Goal: Task Accomplishment & Management: Use online tool/utility

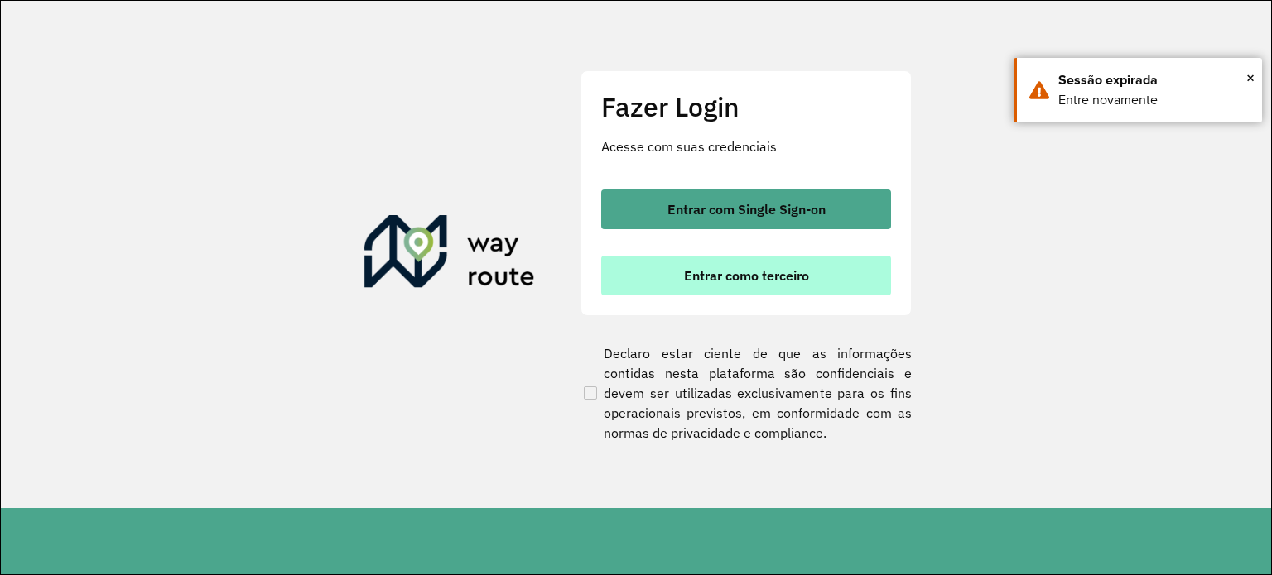
click at [729, 274] on span "Entrar como terceiro" at bounding box center [746, 275] width 125 height 13
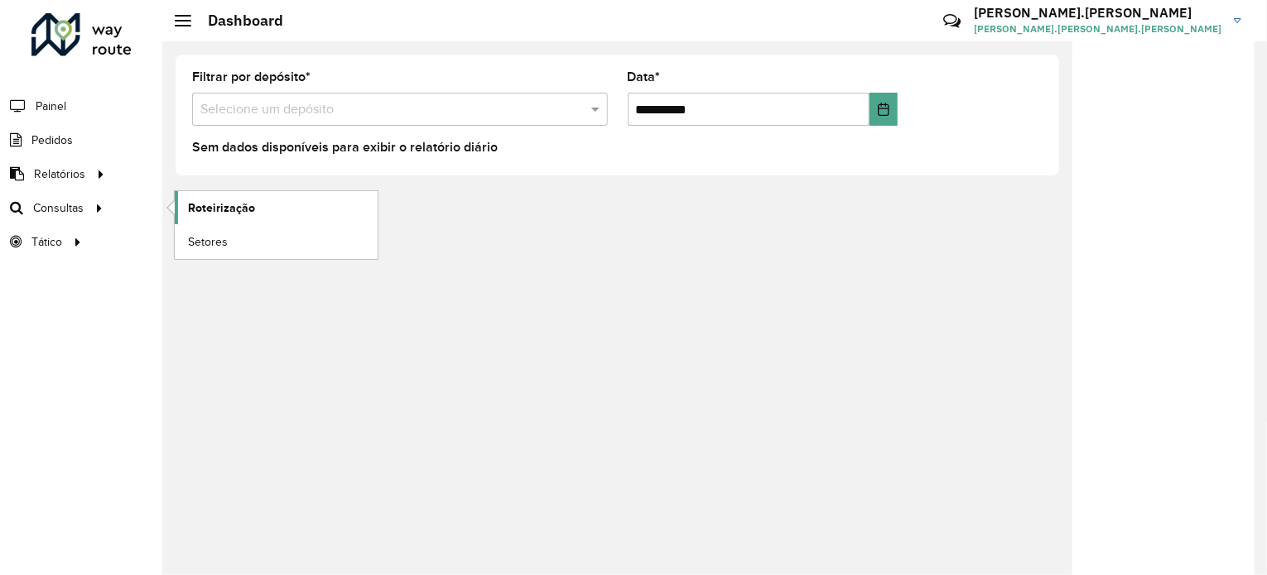
click at [214, 219] on link "Roteirização" at bounding box center [276, 207] width 203 height 33
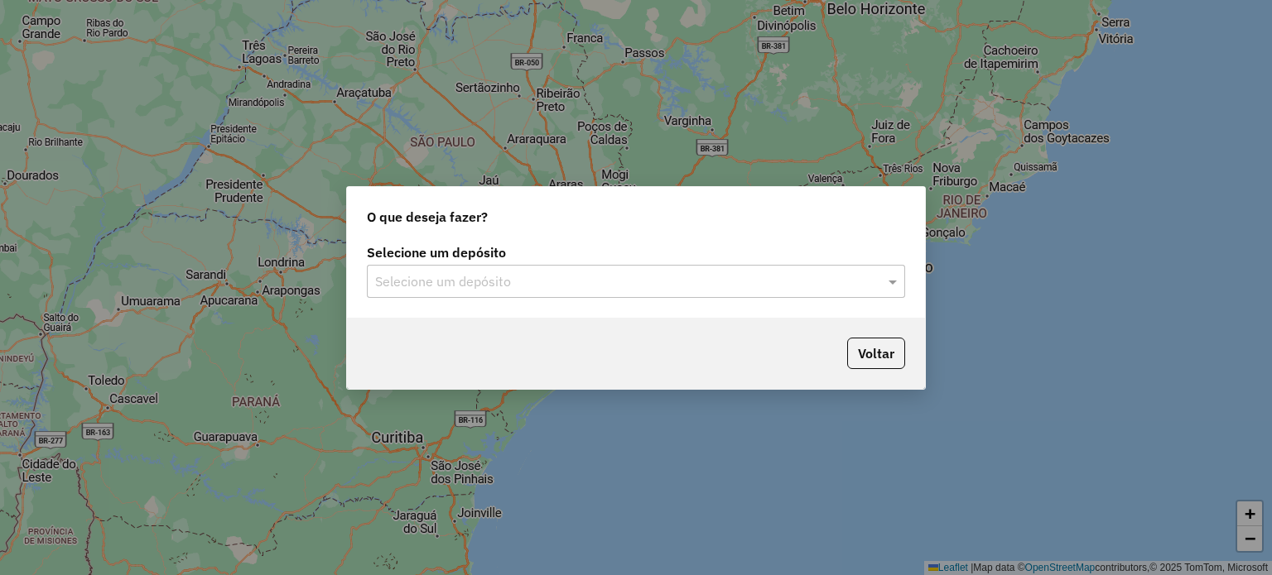
click at [638, 281] on input "text" at bounding box center [619, 282] width 488 height 20
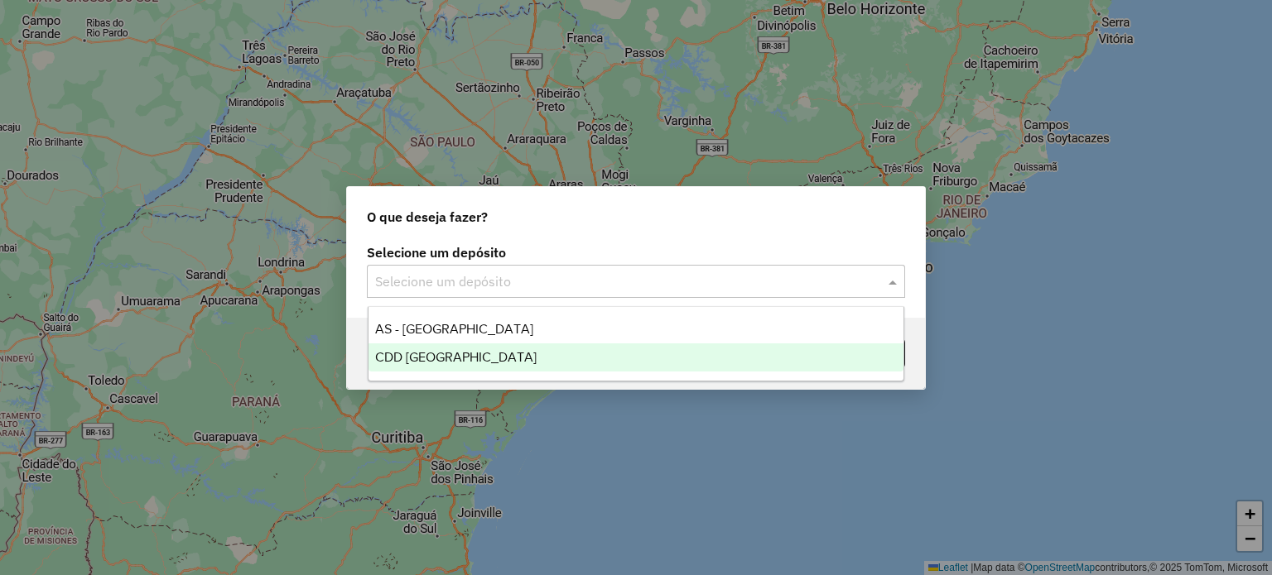
click at [543, 347] on div "CDD [GEOGRAPHIC_DATA]" at bounding box center [636, 358] width 536 height 28
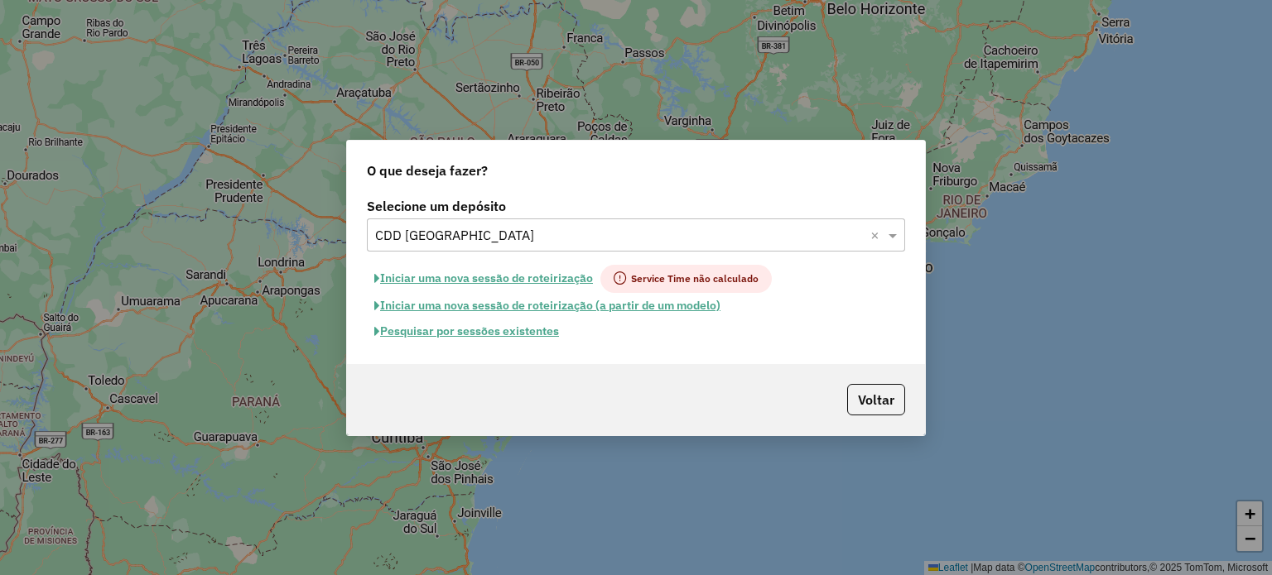
click at [553, 325] on button "Pesquisar por sessões existentes" at bounding box center [467, 332] width 200 height 26
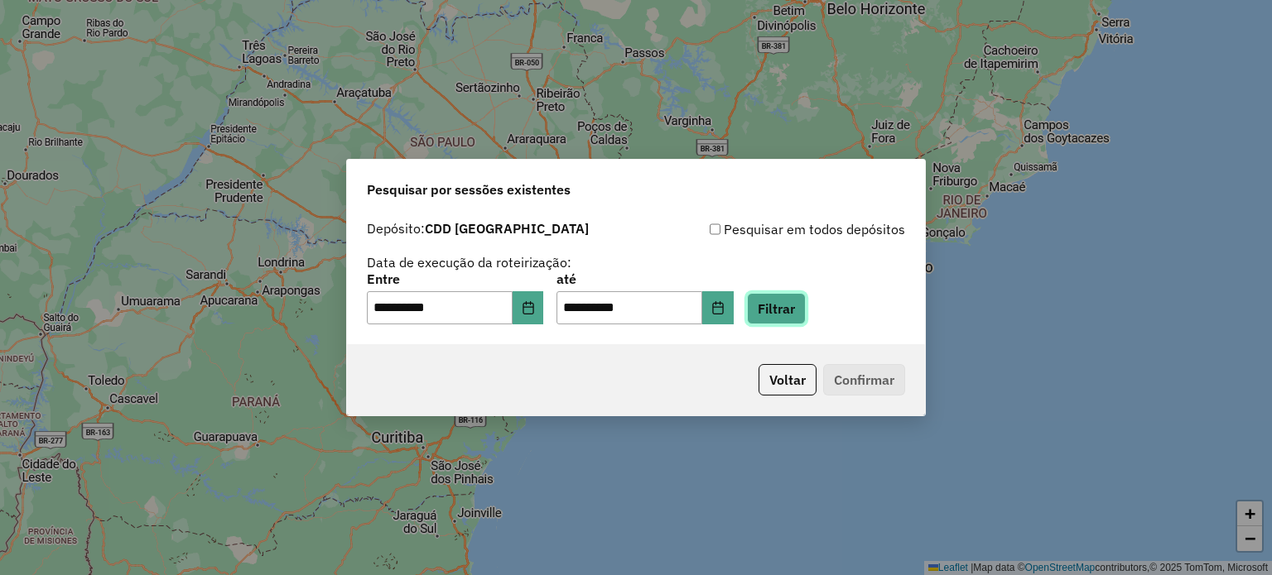
click at [800, 312] on button "Filtrar" at bounding box center [776, 308] width 59 height 31
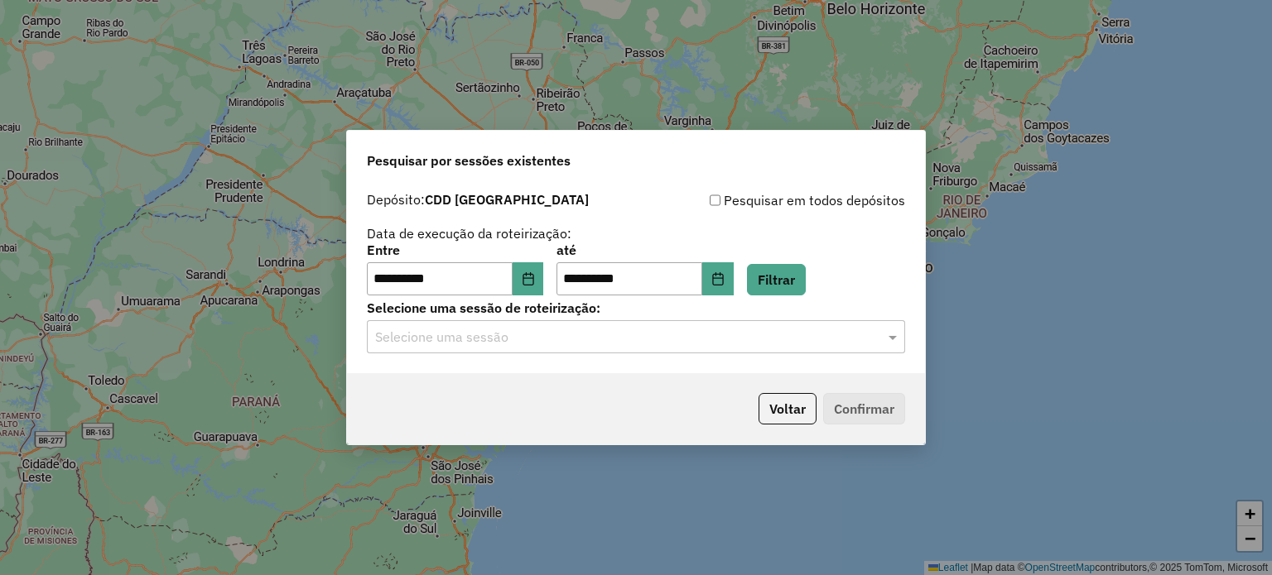
click at [780, 339] on input "text" at bounding box center [619, 338] width 488 height 20
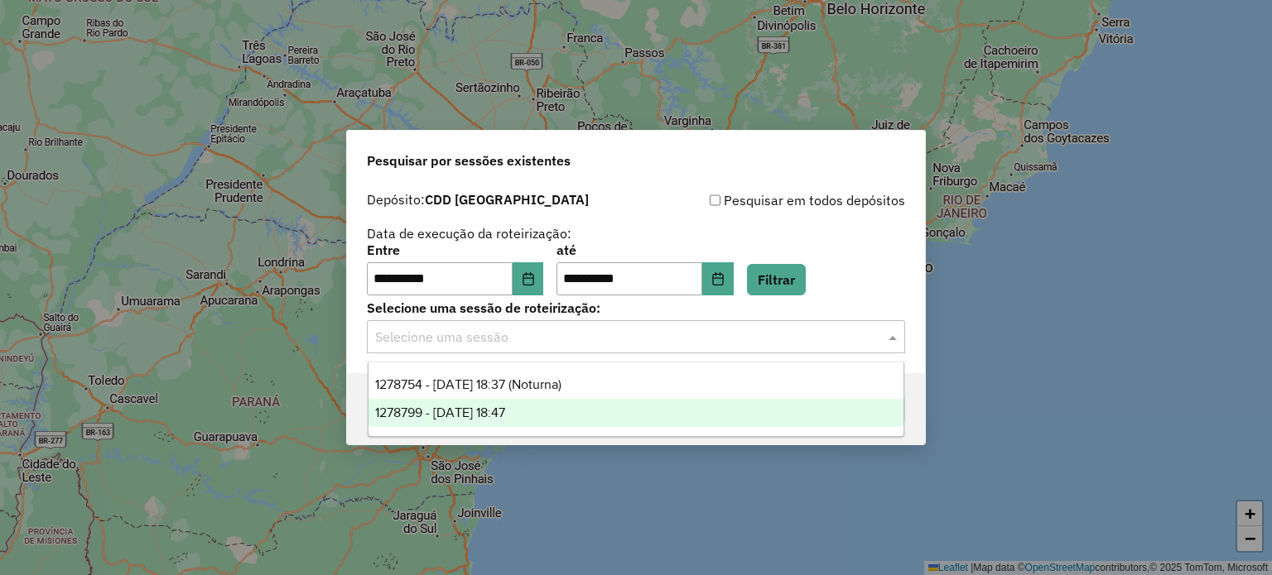
click at [608, 411] on div "1278799 - [DATE] 18:47" at bounding box center [636, 413] width 536 height 28
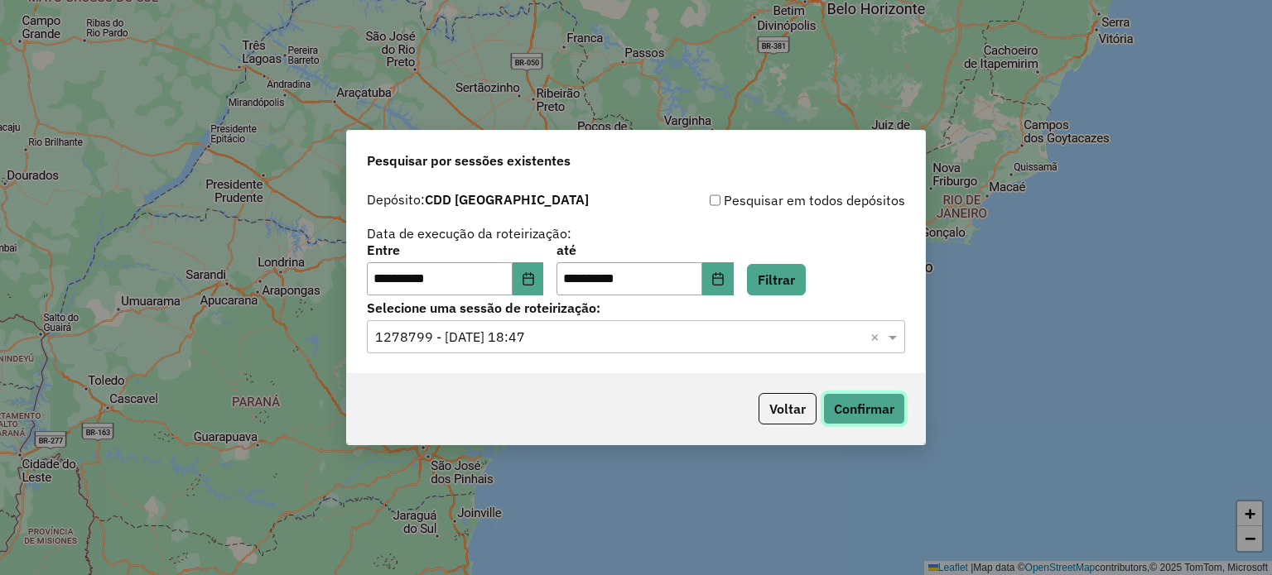
click at [859, 411] on button "Confirmar" at bounding box center [864, 408] width 82 height 31
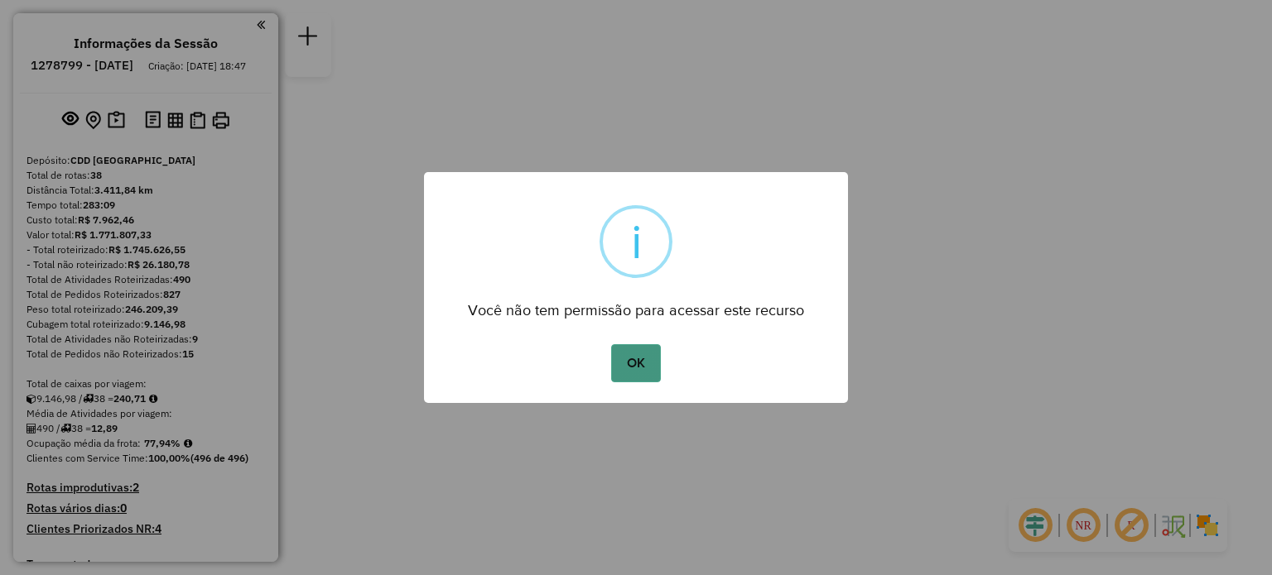
click at [656, 363] on button "OK" at bounding box center [635, 363] width 49 height 38
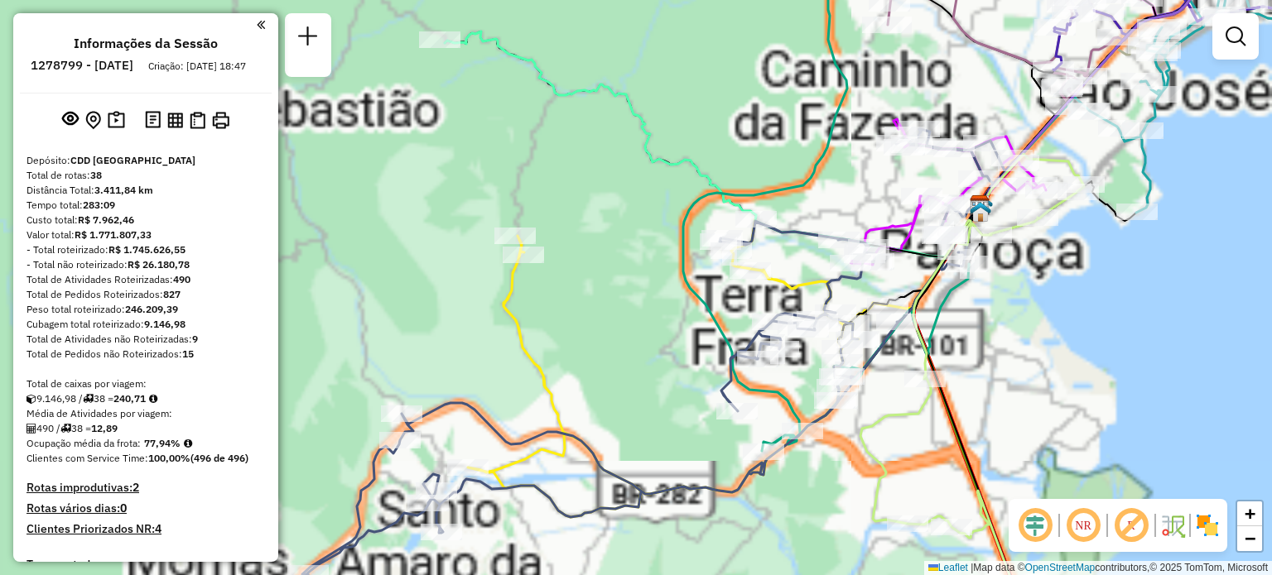
drag, startPoint x: 490, startPoint y: 366, endPoint x: 487, endPoint y: 227, distance: 139.1
click at [487, 228] on div "Janela de atendimento Grade de atendimento Capacidade Transportadoras Veículos …" at bounding box center [636, 287] width 1272 height 575
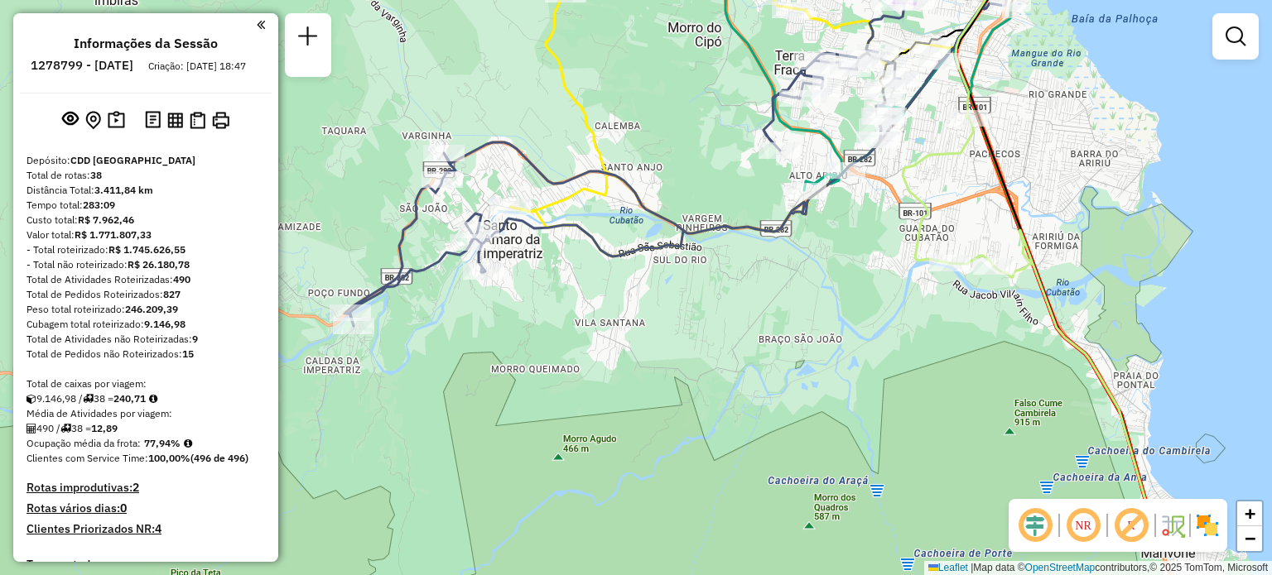
drag, startPoint x: 394, startPoint y: 377, endPoint x: 447, endPoint y: 254, distance: 133.5
click at [439, 251] on icon at bounding box center [689, 97] width 691 height 458
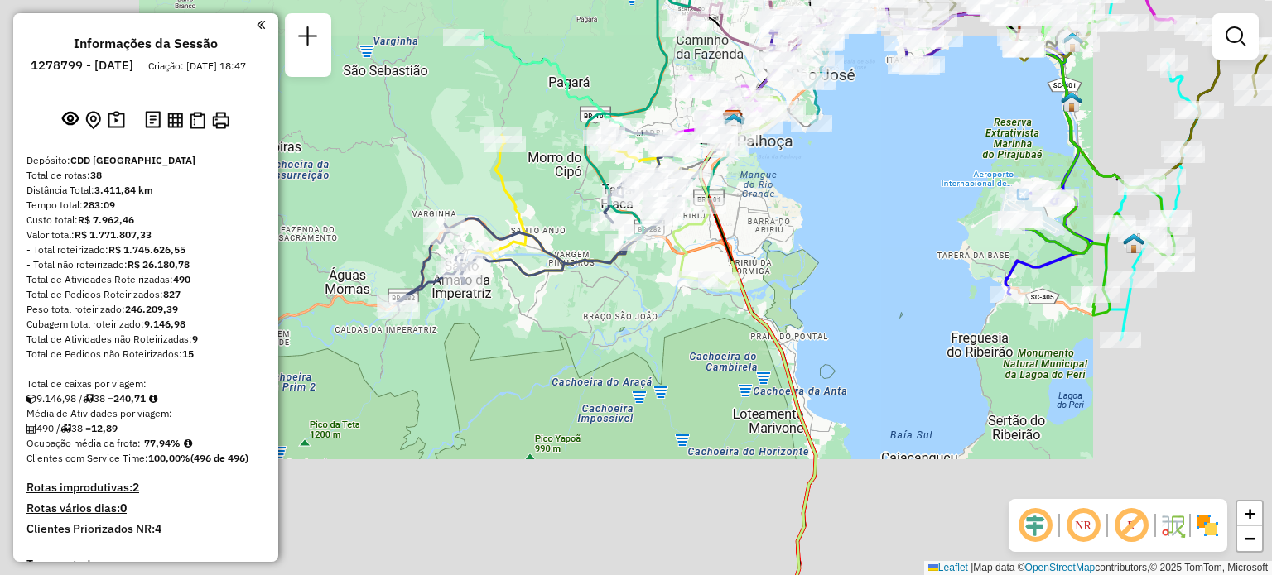
drag, startPoint x: 666, startPoint y: 265, endPoint x: 571, endPoint y: 376, distance: 145.6
click at [588, 361] on div "Janela de atendimento Grade de atendimento Capacidade Transportadoras Veículos …" at bounding box center [636, 287] width 1272 height 575
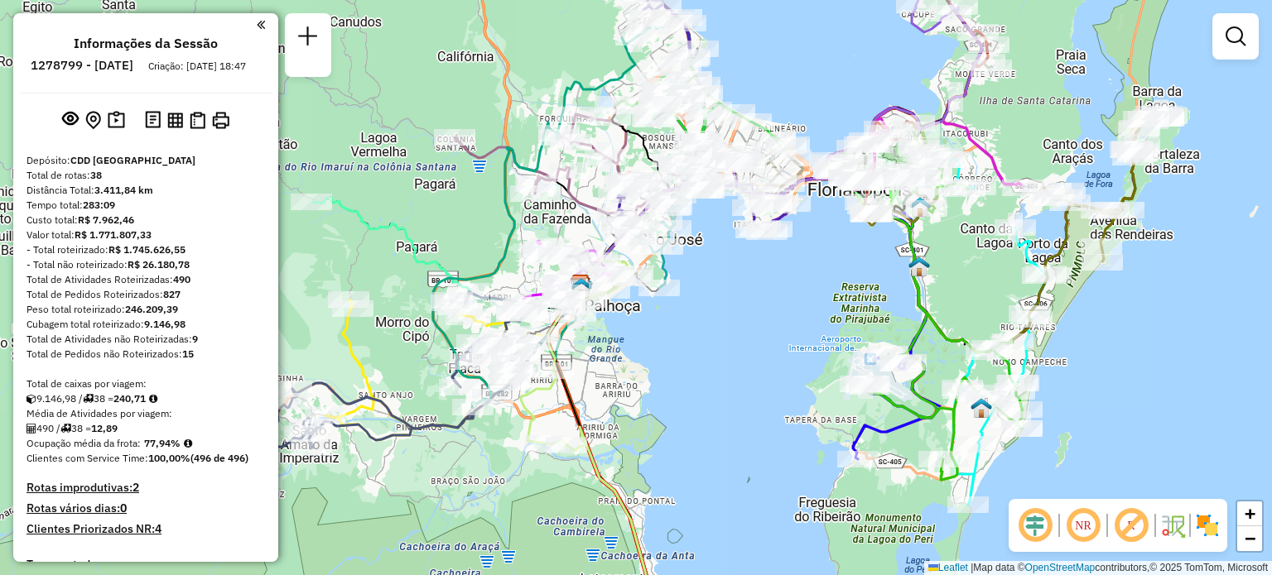
drag, startPoint x: 791, startPoint y: 272, endPoint x: 714, endPoint y: 333, distance: 98.5
click at [724, 330] on div "Janela de atendimento Grade de atendimento Capacidade Transportadoras Veículos …" at bounding box center [636, 287] width 1272 height 575
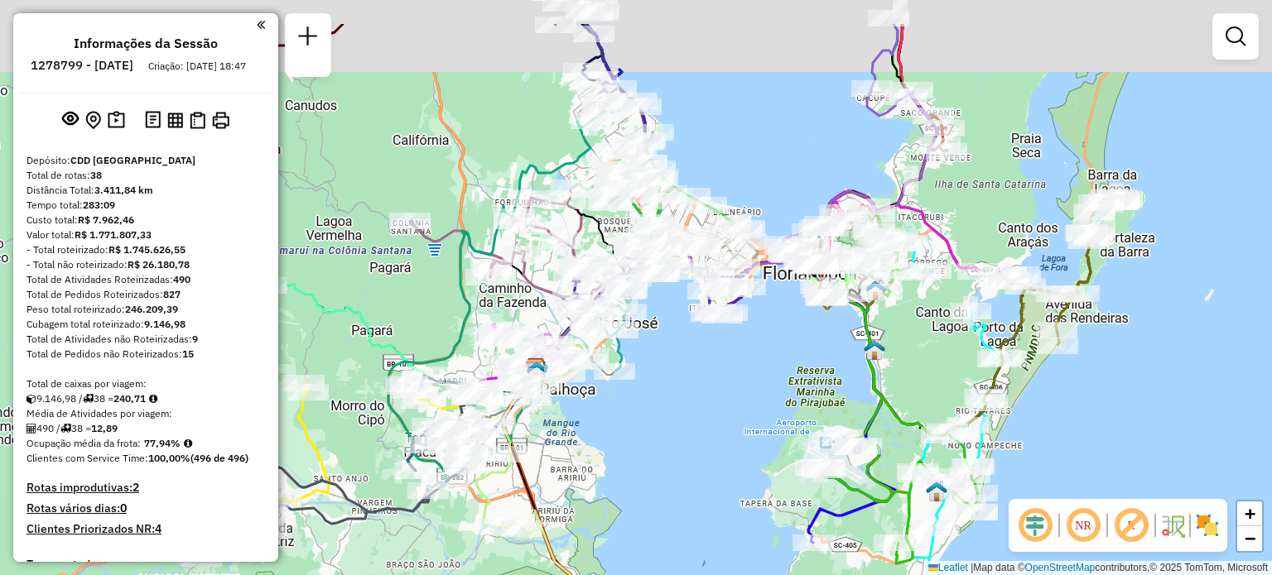
drag, startPoint x: 713, startPoint y: 297, endPoint x: 638, endPoint y: 416, distance: 140.6
click at [661, 392] on div "Janela de atendimento Grade de atendimento Capacidade Transportadoras Veículos …" at bounding box center [636, 287] width 1272 height 575
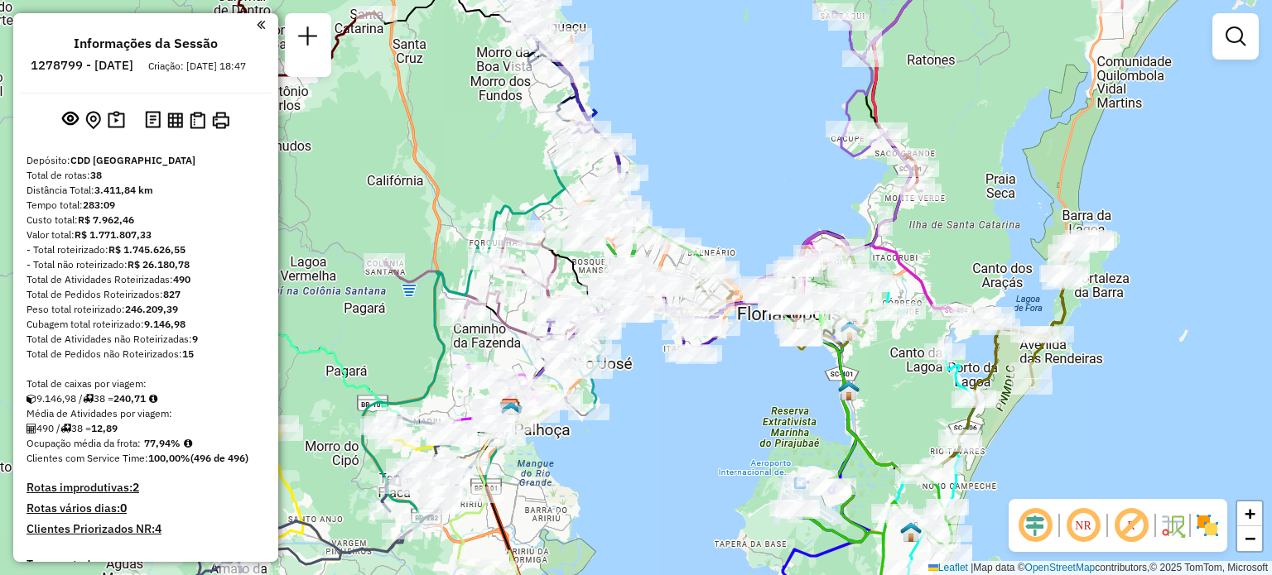
click at [1088, 518] on em at bounding box center [1083, 526] width 40 height 40
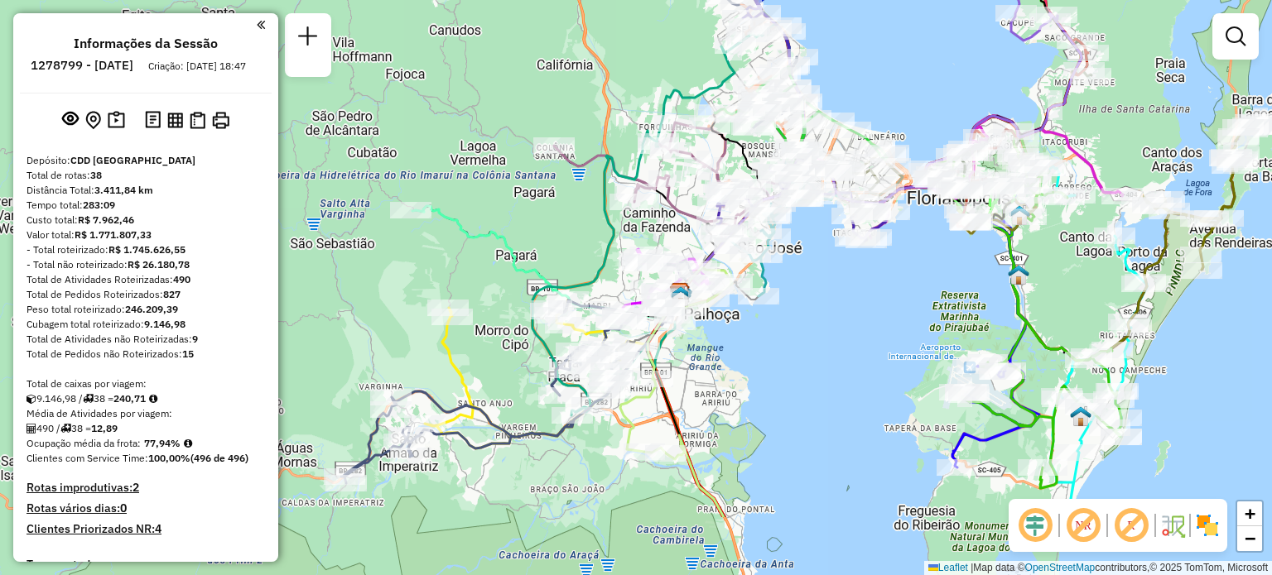
drag, startPoint x: 666, startPoint y: 458, endPoint x: 834, endPoint y: 327, distance: 213.0
click at [841, 335] on div "Janela de atendimento Grade de atendimento Capacidade Transportadoras Veículos …" at bounding box center [636, 287] width 1272 height 575
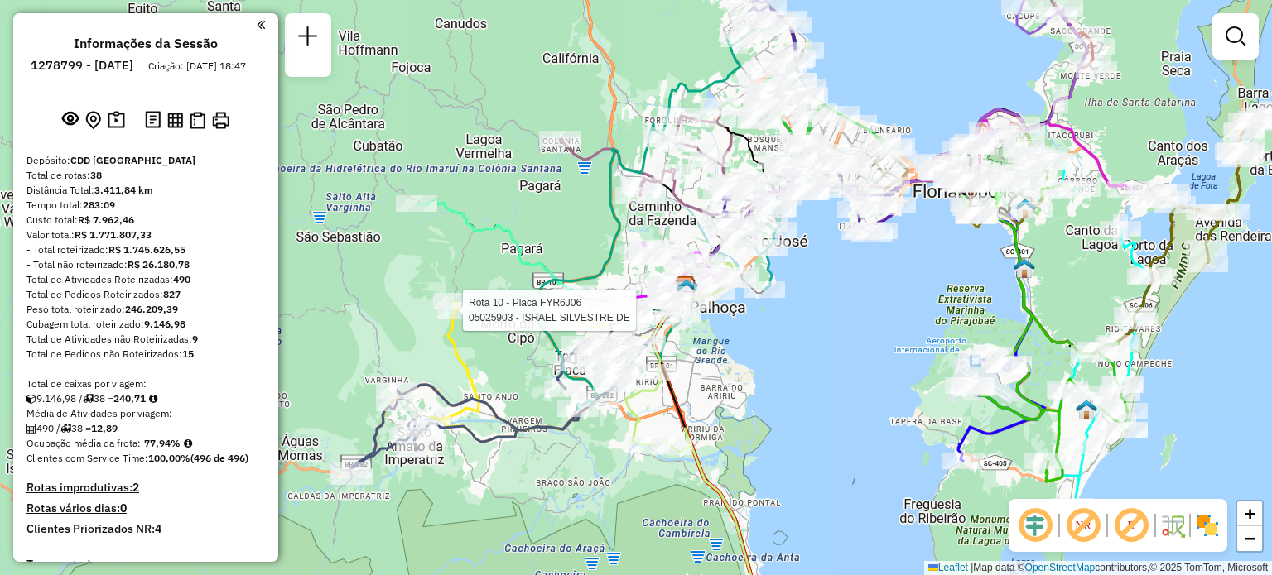
select select "**********"
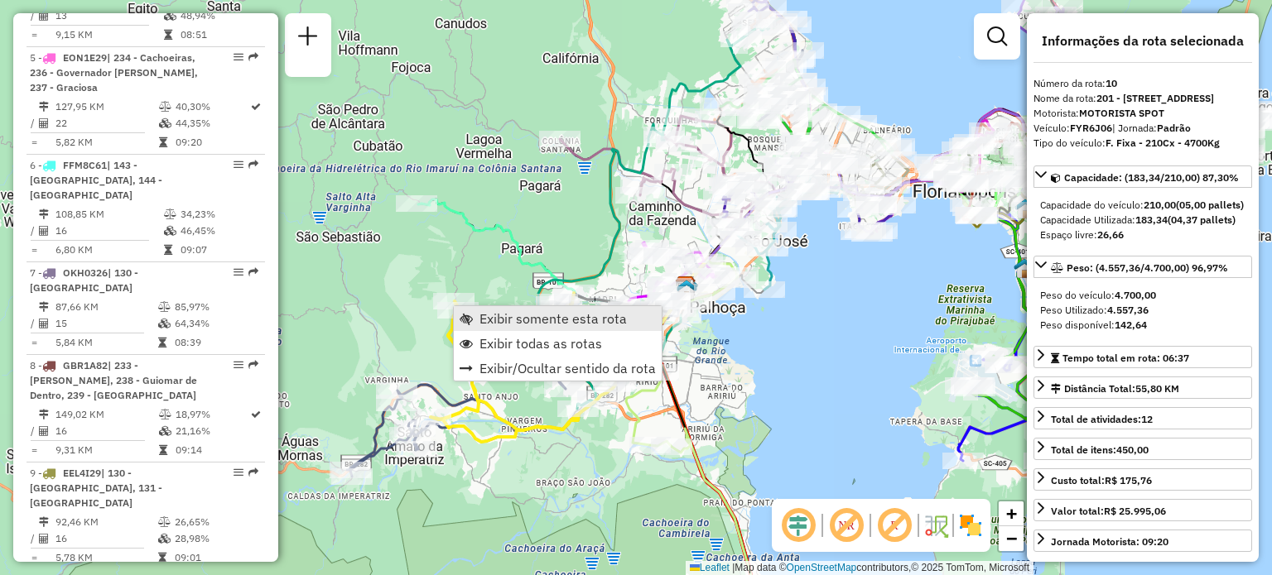
scroll to position [1542, 0]
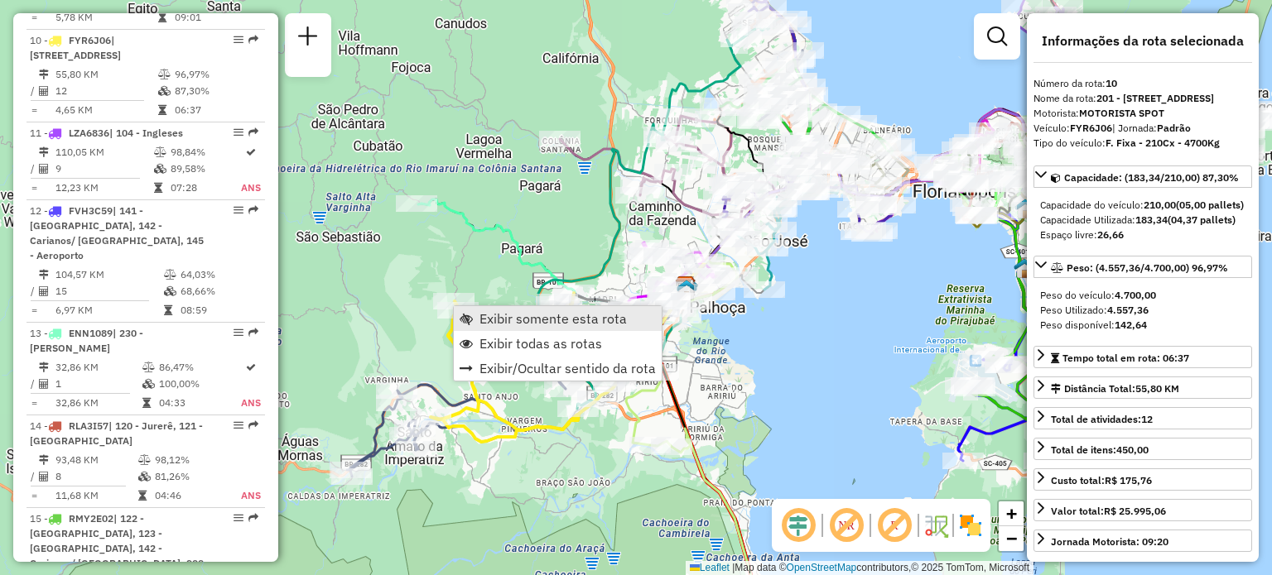
click at [469, 315] on span "Exibir somente esta rota" at bounding box center [465, 318] width 13 height 13
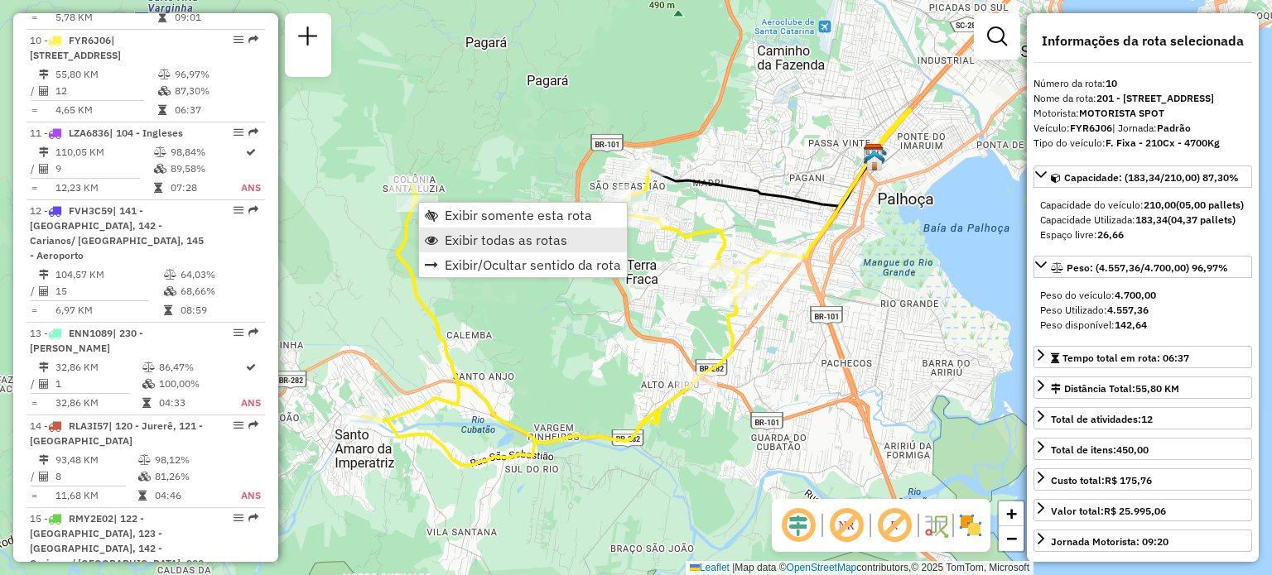
click at [469, 233] on span "Exibir todas as rotas" at bounding box center [506, 239] width 123 height 13
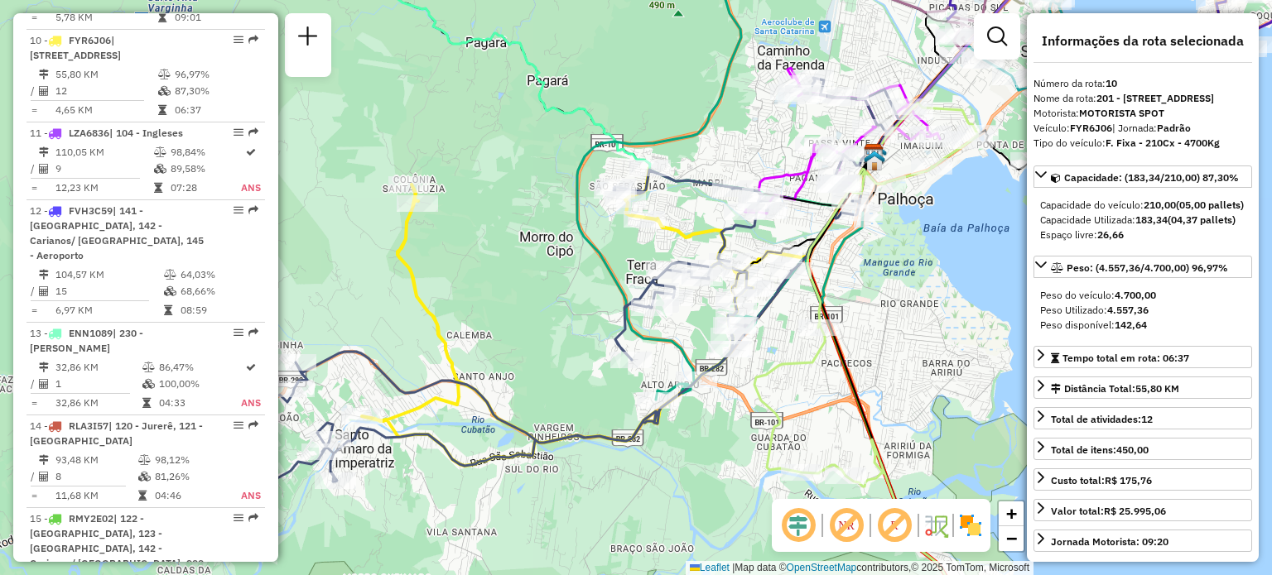
drag, startPoint x: 436, startPoint y: 350, endPoint x: 553, endPoint y: 307, distance: 124.4
click at [538, 312] on icon at bounding box center [572, 317] width 420 height 298
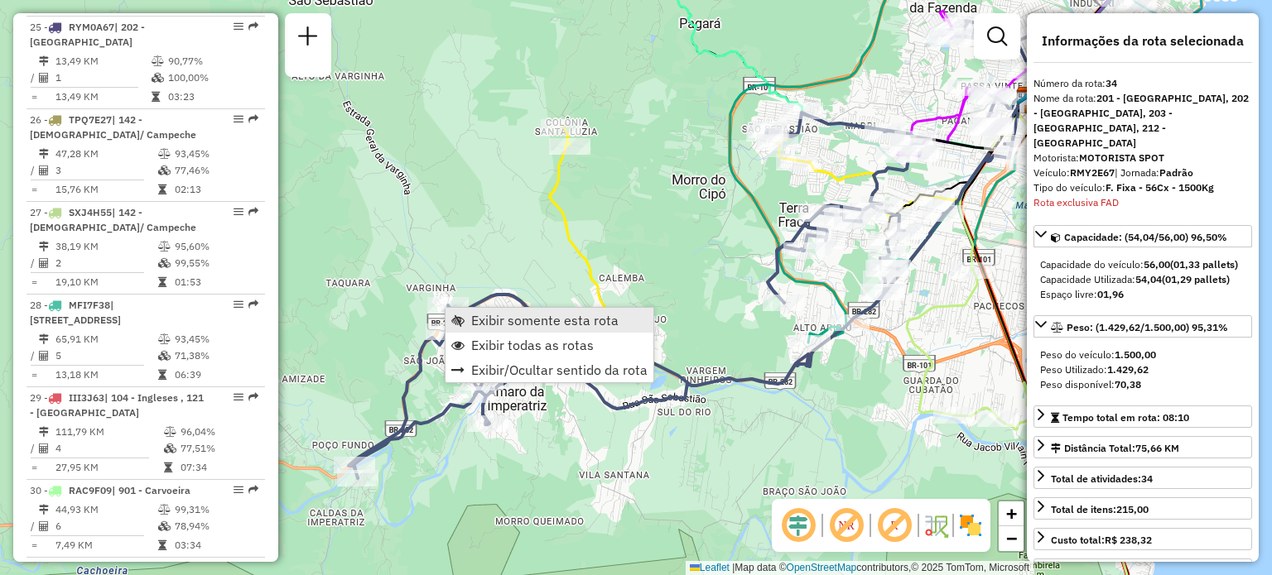
scroll to position [3792, 0]
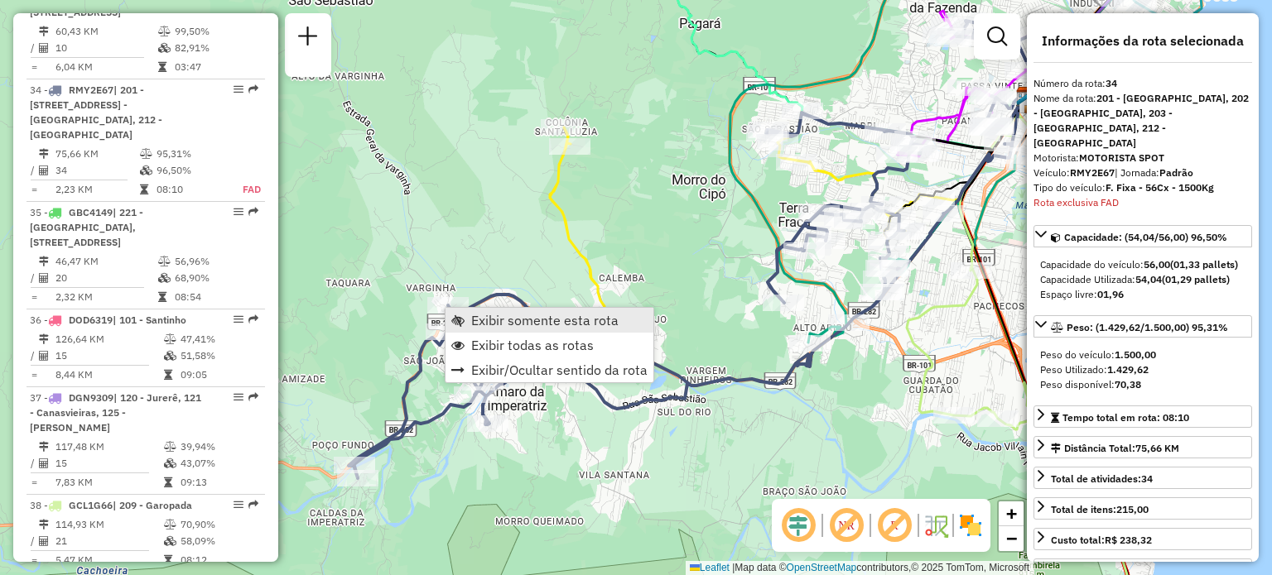
click at [464, 314] on link "Exibir somente esta rota" at bounding box center [549, 320] width 208 height 25
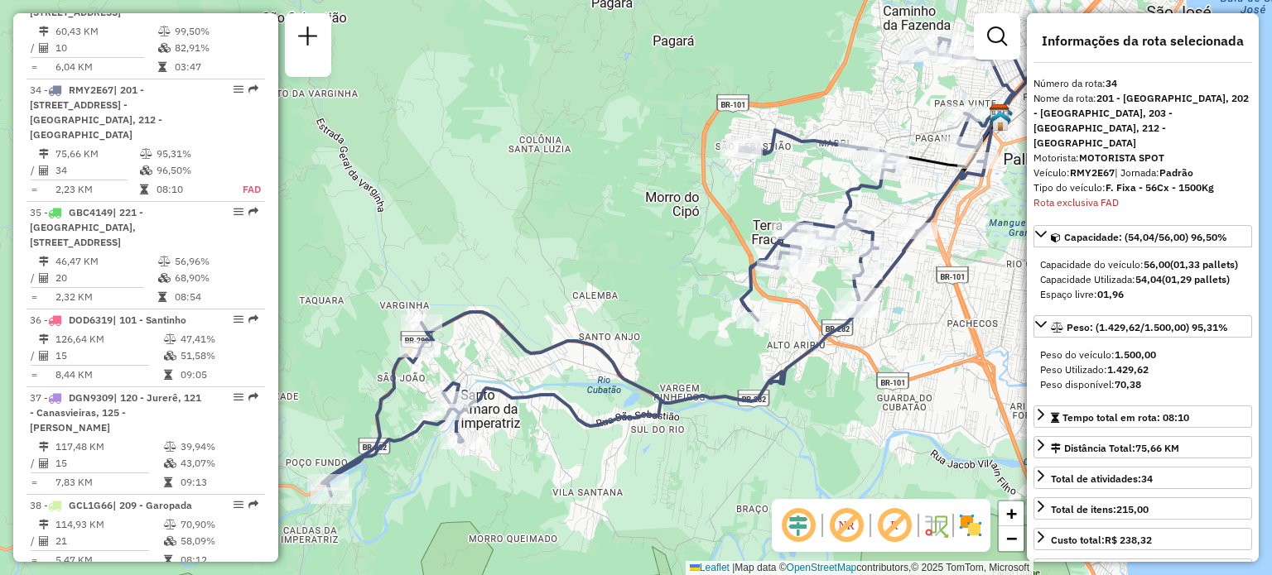
drag, startPoint x: 479, startPoint y: 325, endPoint x: 623, endPoint y: 247, distance: 163.7
click at [628, 246] on div "Janela de atendimento Grade de atendimento Capacidade Transportadoras Veículos …" at bounding box center [636, 287] width 1272 height 575
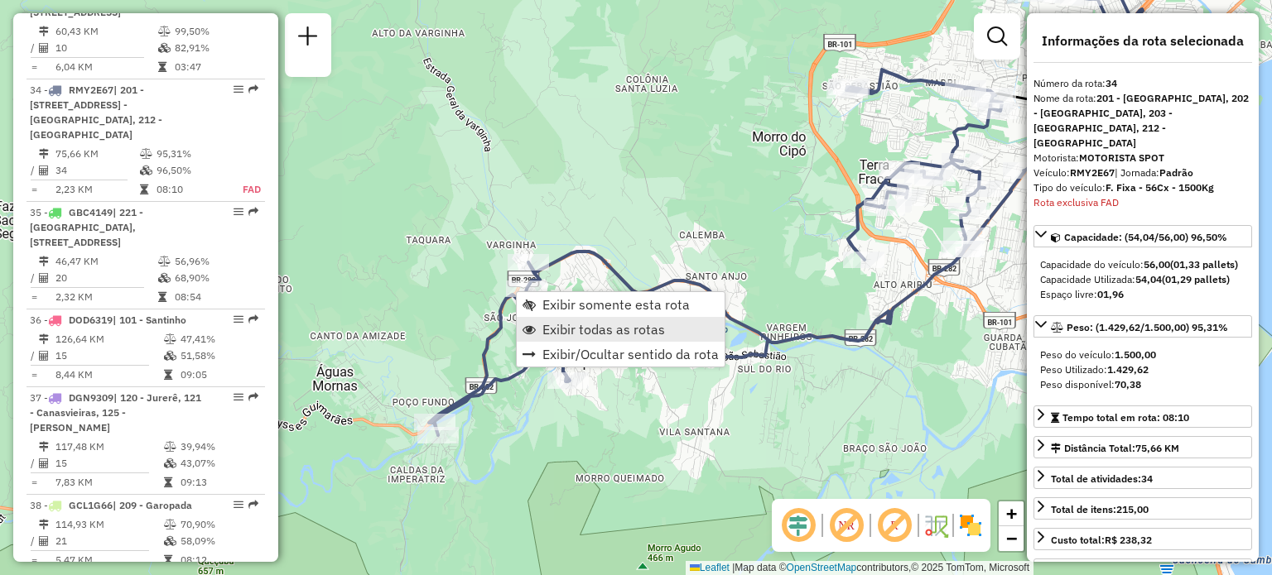
click at [558, 325] on span "Exibir todas as rotas" at bounding box center [603, 329] width 123 height 13
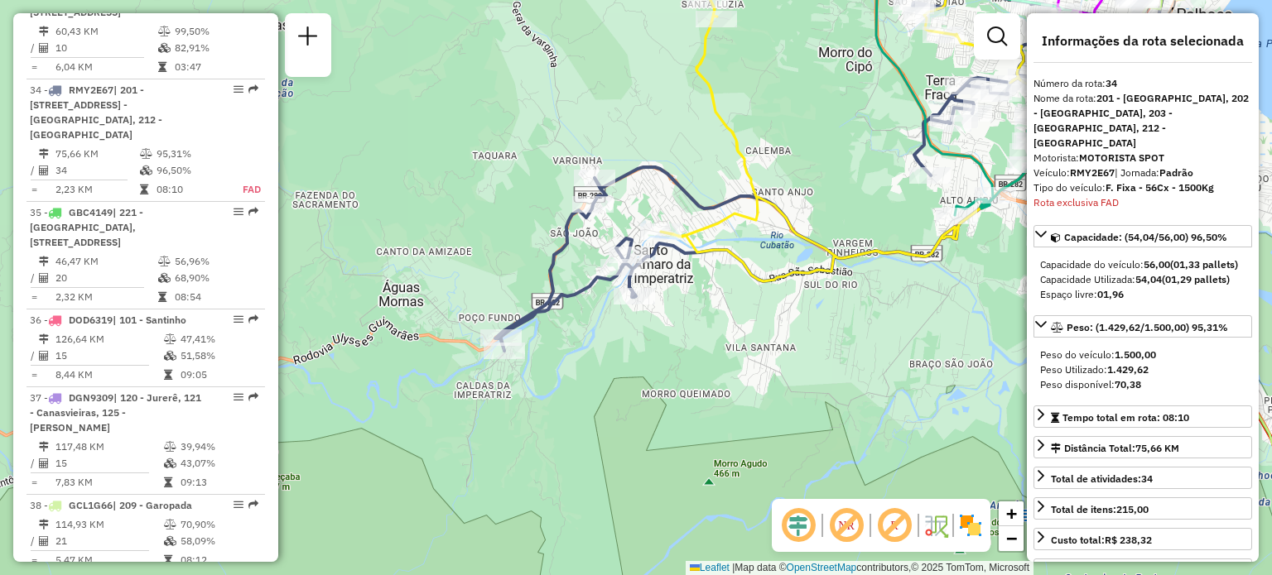
drag, startPoint x: 649, startPoint y: 315, endPoint x: 726, endPoint y: 224, distance: 119.3
click at [725, 225] on icon at bounding box center [871, 132] width 420 height 298
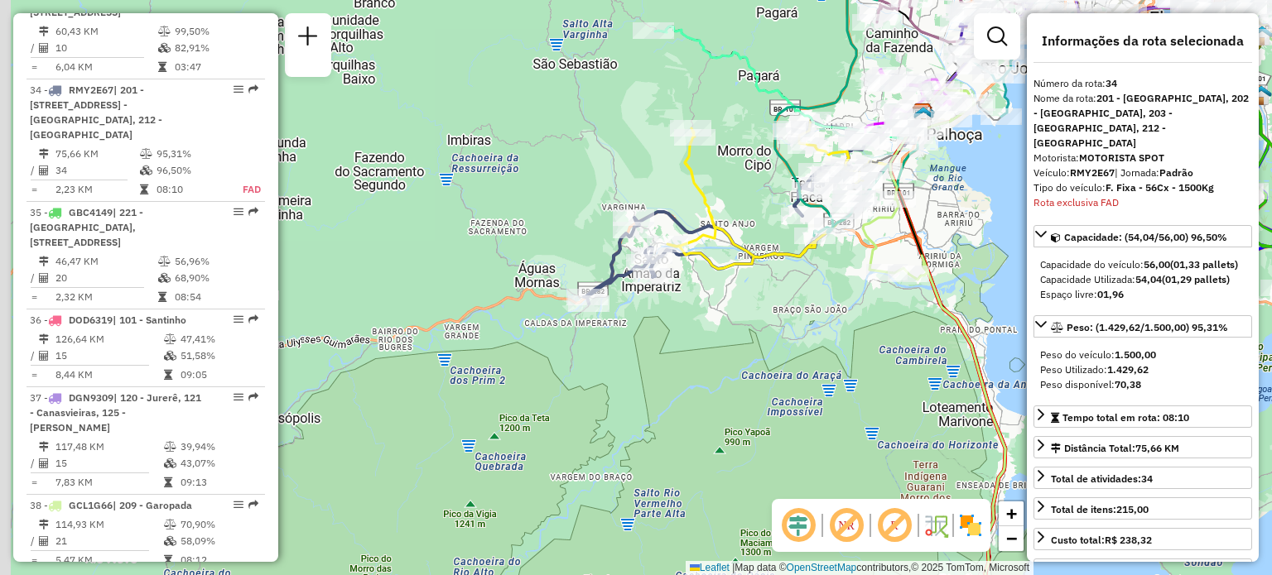
drag, startPoint x: 721, startPoint y: 221, endPoint x: 604, endPoint y: 291, distance: 136.3
click at [667, 269] on icon at bounding box center [771, 194] width 209 height 149
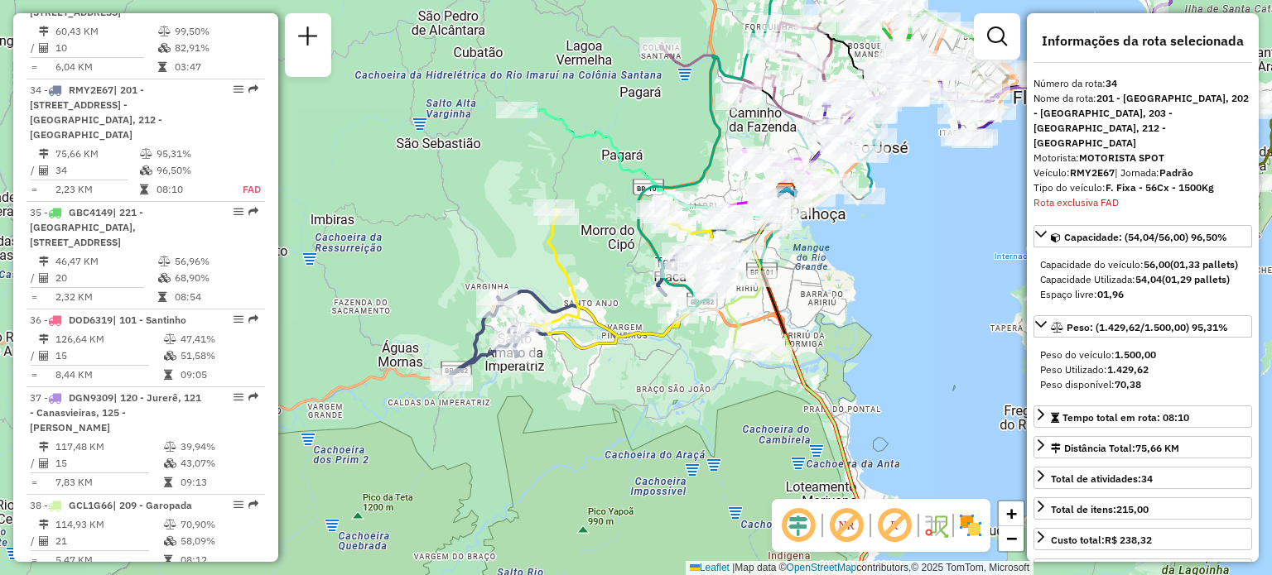
drag, startPoint x: 532, startPoint y: 228, endPoint x: 523, endPoint y: 301, distance: 73.4
click at [523, 301] on div "Janela de atendimento Grade de atendimento Capacidade Transportadoras Veículos …" at bounding box center [636, 287] width 1272 height 575
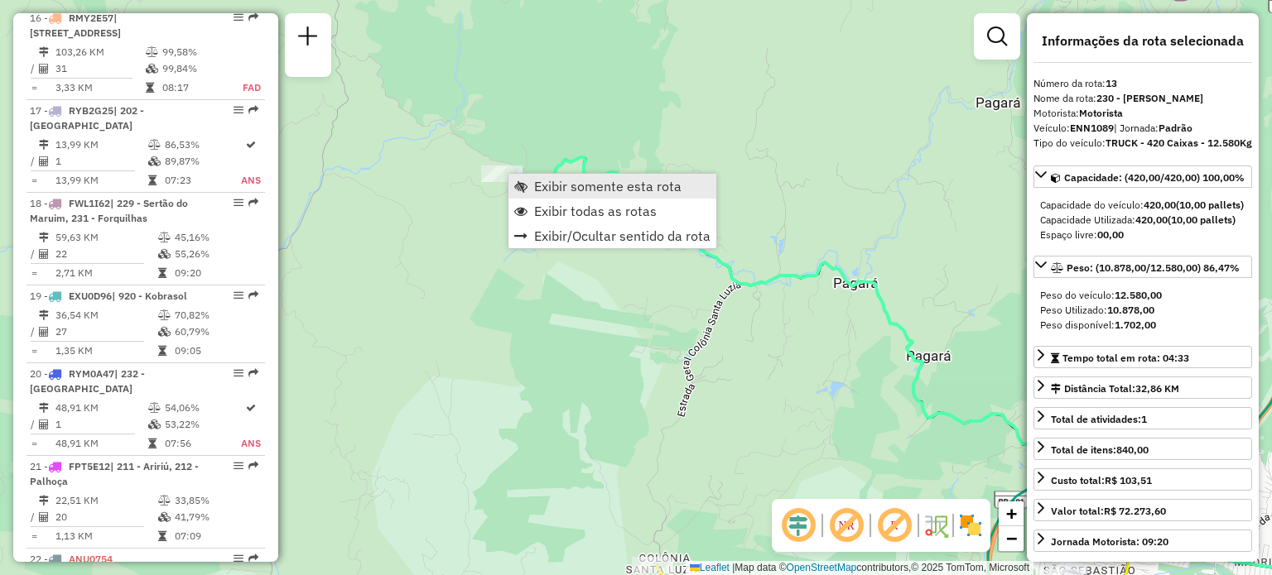
scroll to position [1834, 0]
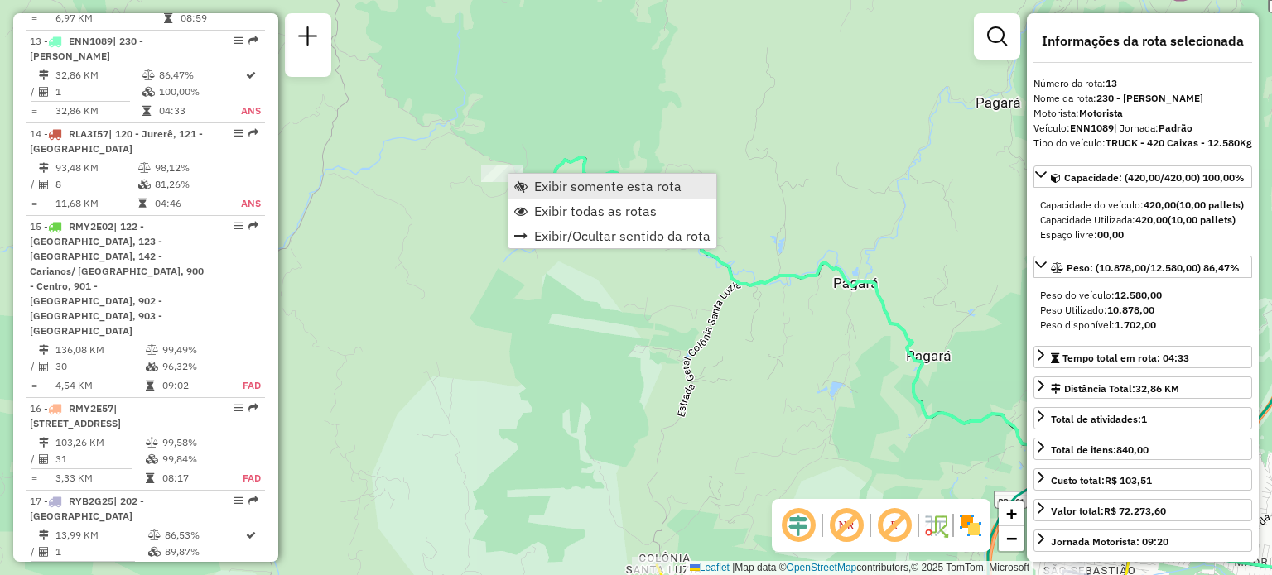
click at [539, 185] on span "Exibir somente esta rota" at bounding box center [607, 186] width 147 height 13
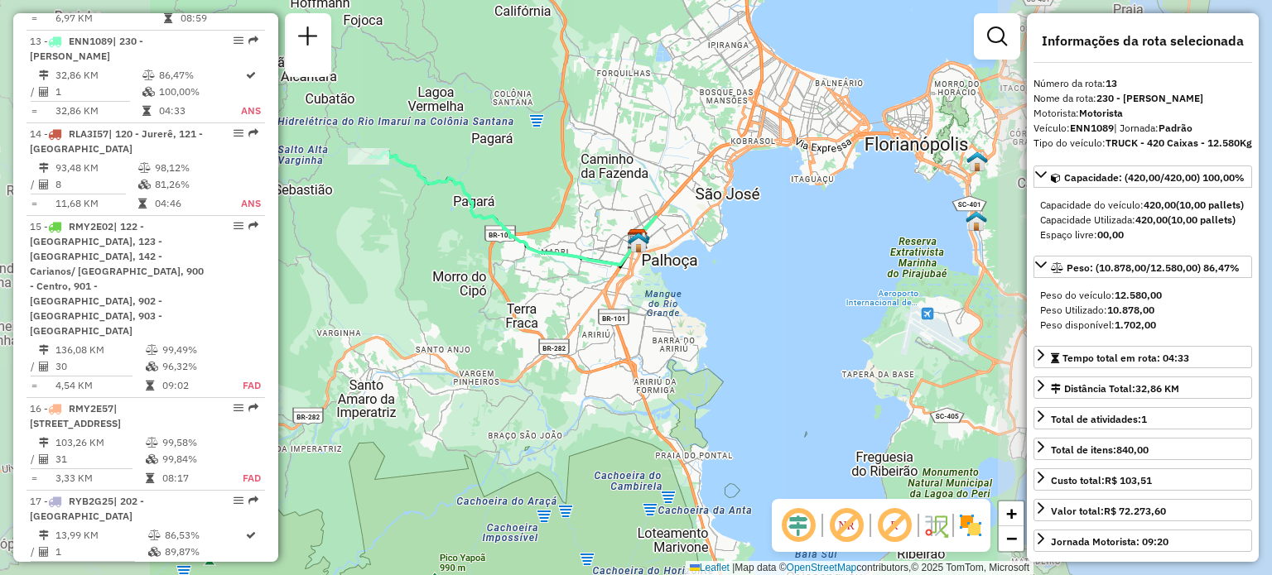
drag, startPoint x: 418, startPoint y: 175, endPoint x: 466, endPoint y: 198, distance: 53.3
click at [466, 198] on icon at bounding box center [513, 208] width 286 height 113
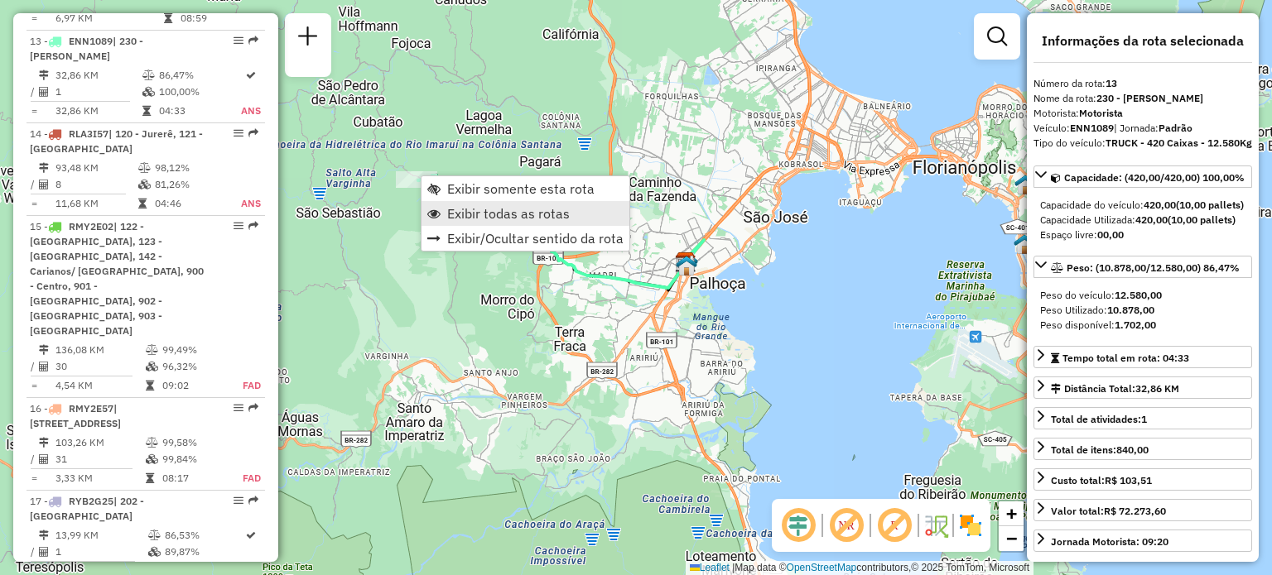
click at [457, 207] on span "Exibir todas as rotas" at bounding box center [508, 213] width 123 height 13
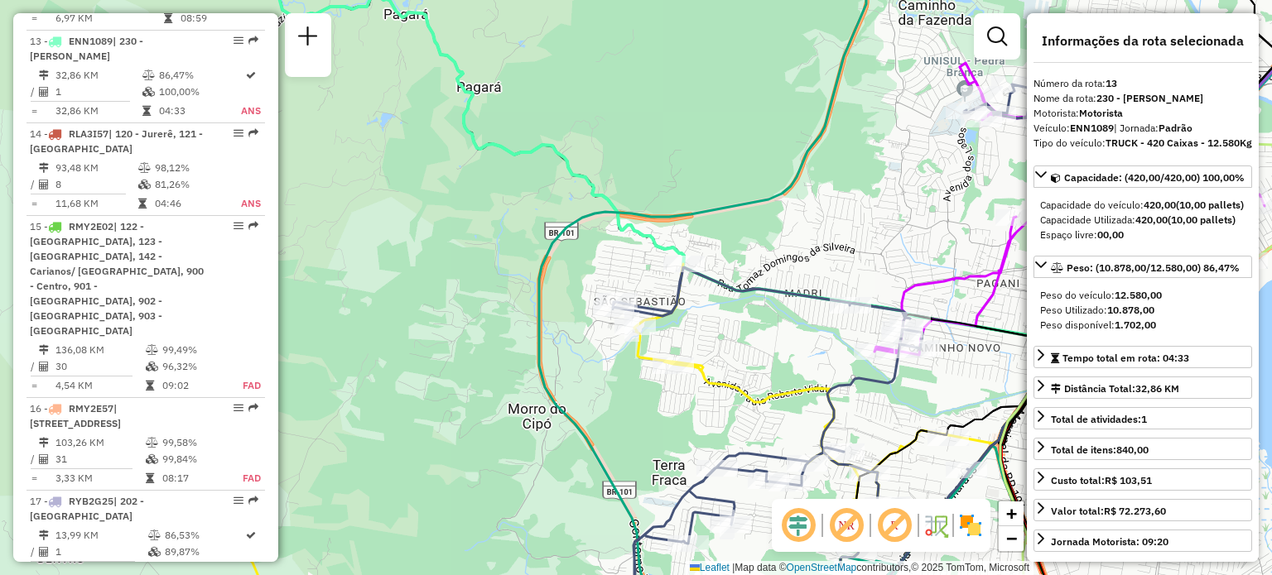
drag, startPoint x: 748, startPoint y: 307, endPoint x: 589, endPoint y: 175, distance: 206.9
click at [592, 178] on div "Rota 34 - Placa RMY2E67 05024967 - RONILDO FERMINIO DE Rota 34 - Placa RMY2E67 …" at bounding box center [636, 287] width 1272 height 575
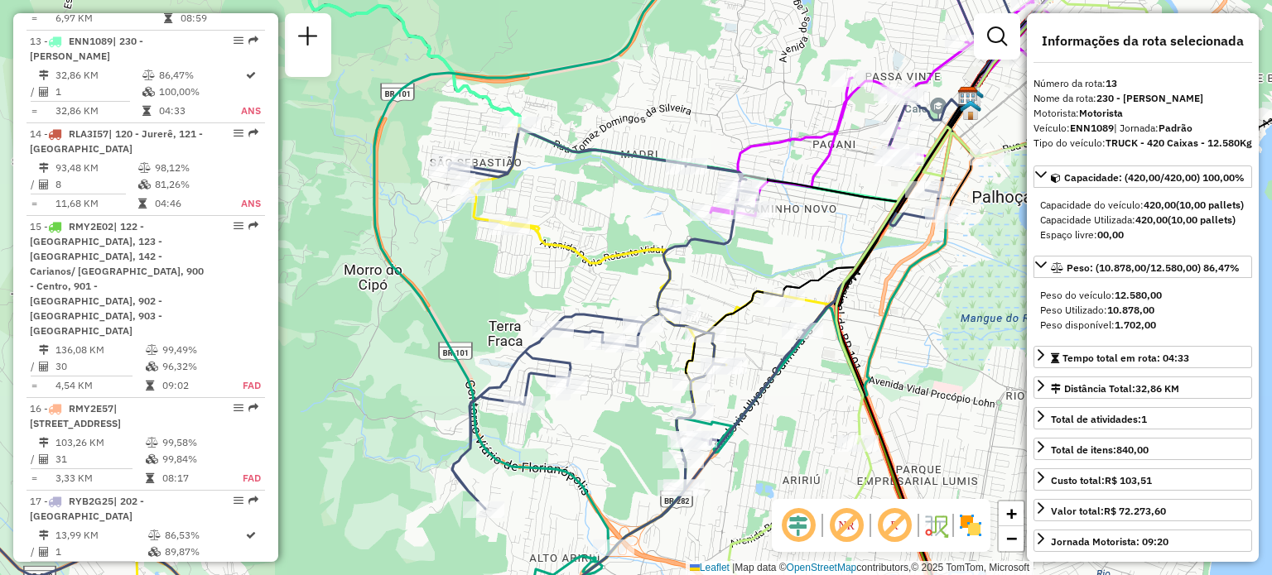
drag, startPoint x: 607, startPoint y: 400, endPoint x: 561, endPoint y: 248, distance: 159.0
click at [559, 243] on div "Rota 34 - Placa RMY2E67 05038371 - JOSEVALDO AGUIAR Janela de atendimento Grade…" at bounding box center [636, 287] width 1272 height 575
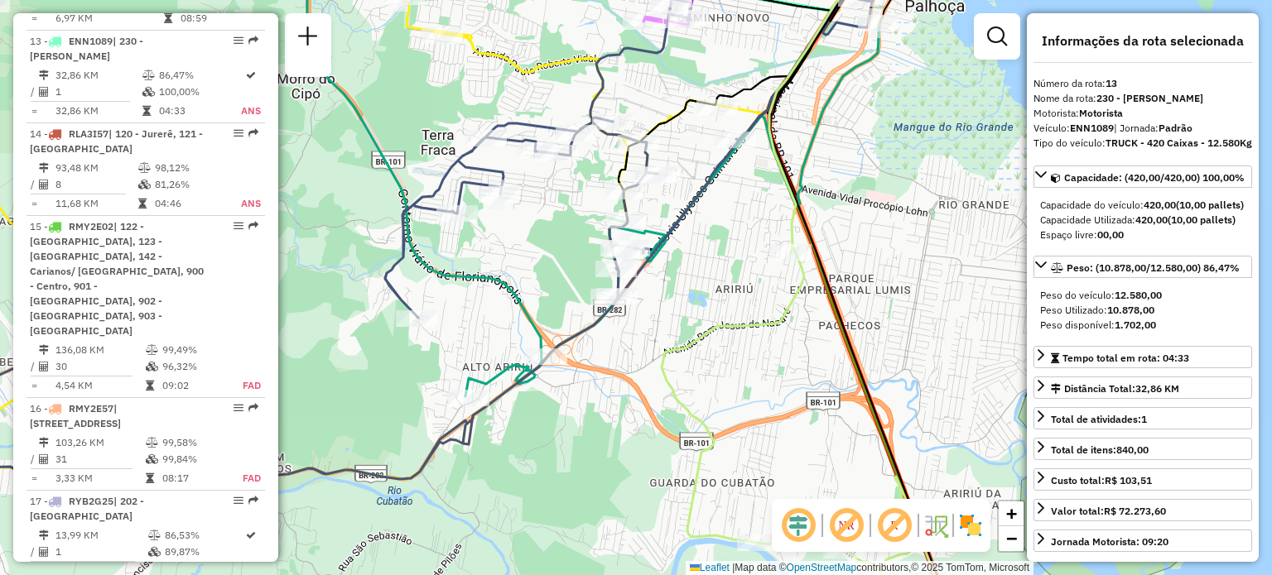
drag, startPoint x: 689, startPoint y: 371, endPoint x: 677, endPoint y: 350, distance: 23.7
click at [677, 350] on icon at bounding box center [845, 269] width 369 height 690
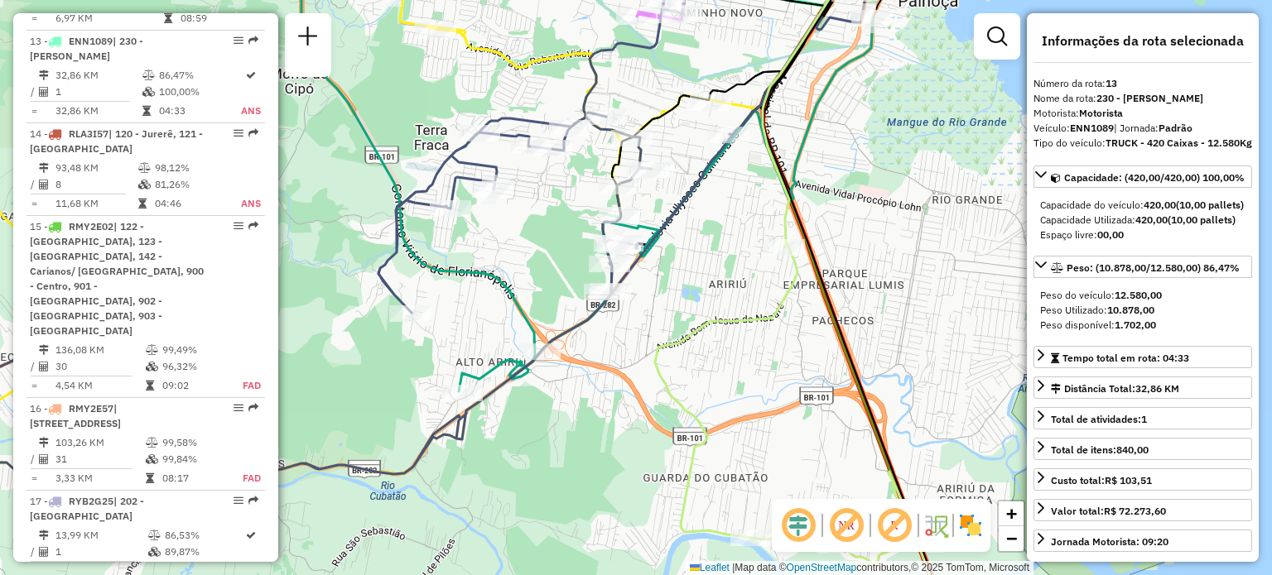
drag, startPoint x: 656, startPoint y: 84, endPoint x: 631, endPoint y: 172, distance: 92.0
click at [631, 172] on div "Janela de atendimento Grade de atendimento Capacidade Transportadoras Veículos …" at bounding box center [636, 287] width 1272 height 575
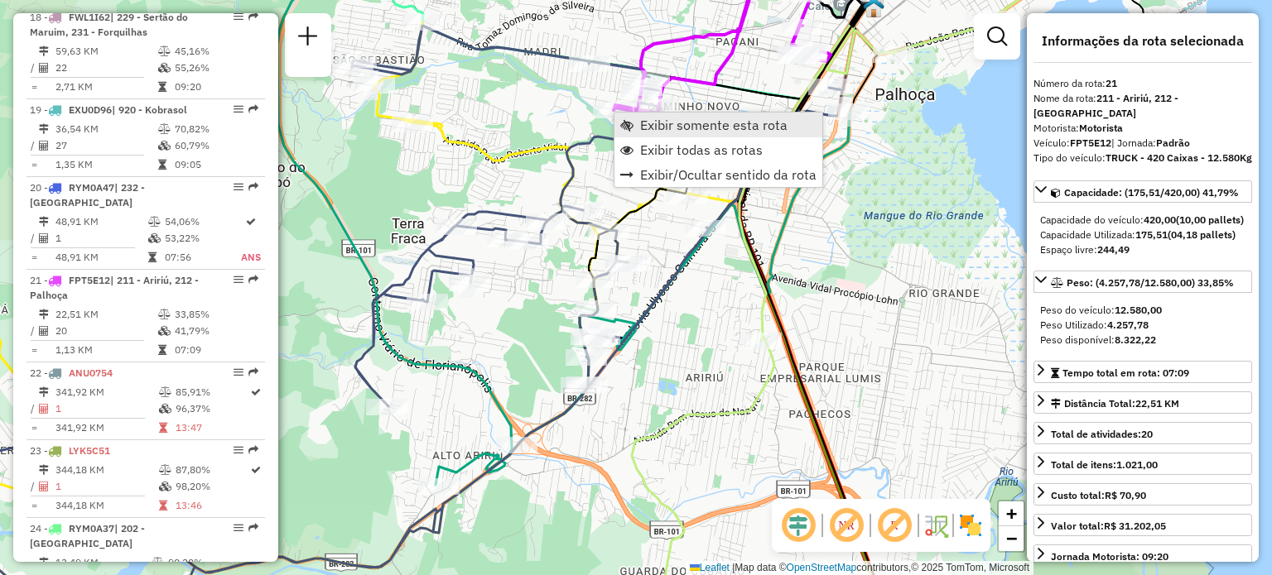
scroll to position [2605, 0]
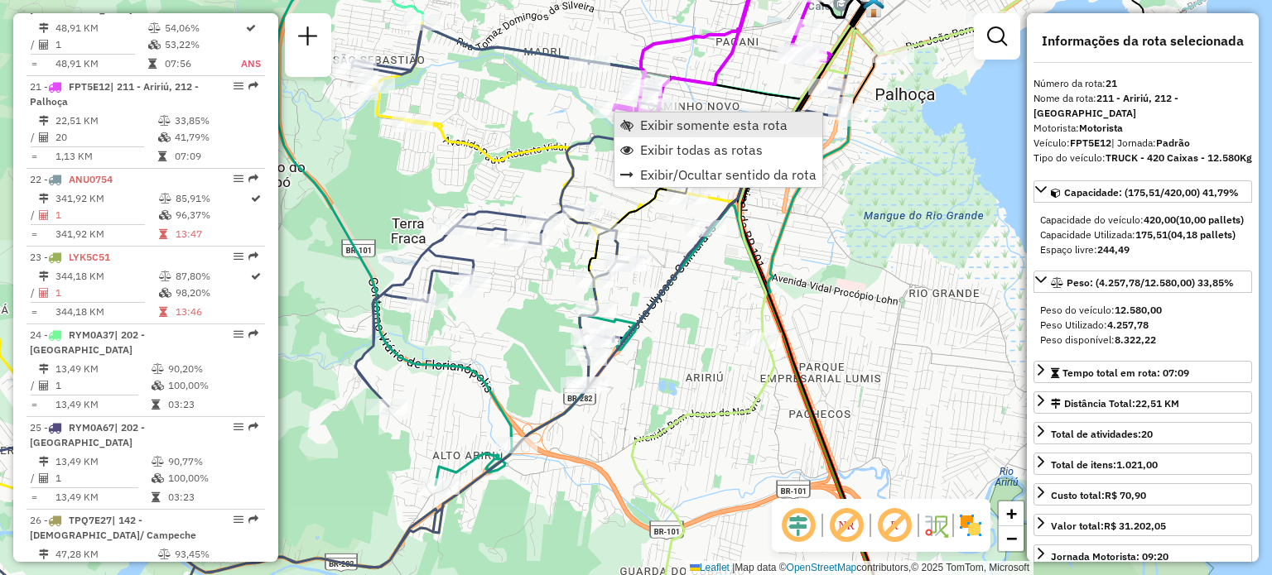
click at [629, 117] on link "Exibir somente esta rota" at bounding box center [718, 125] width 208 height 25
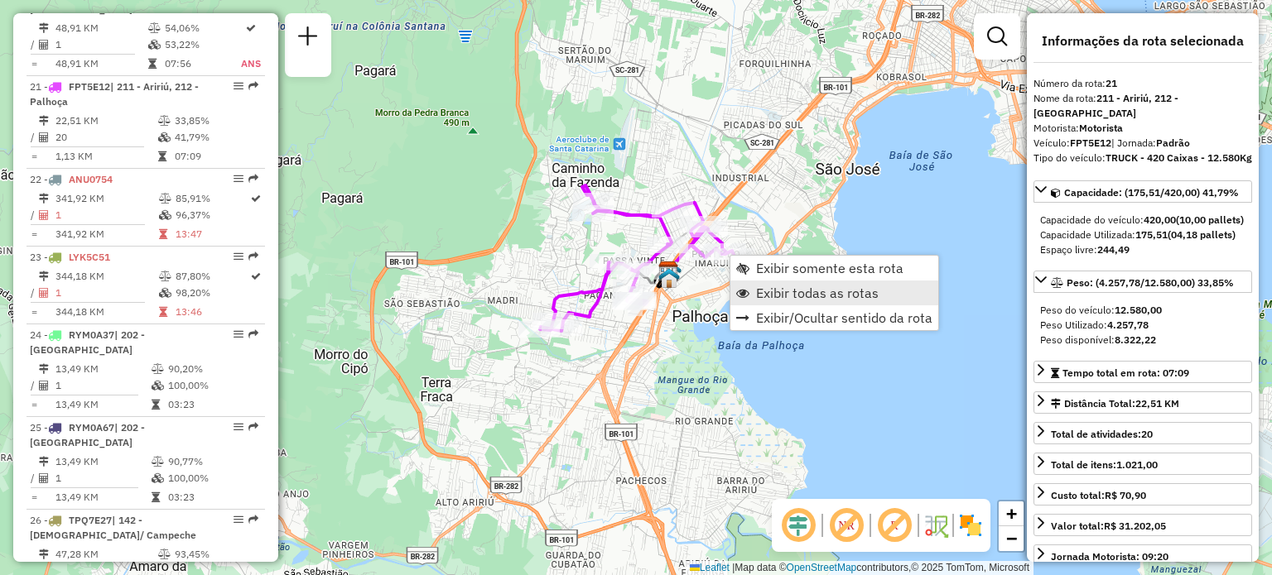
click at [755, 287] on link "Exibir todas as rotas" at bounding box center [834, 293] width 208 height 25
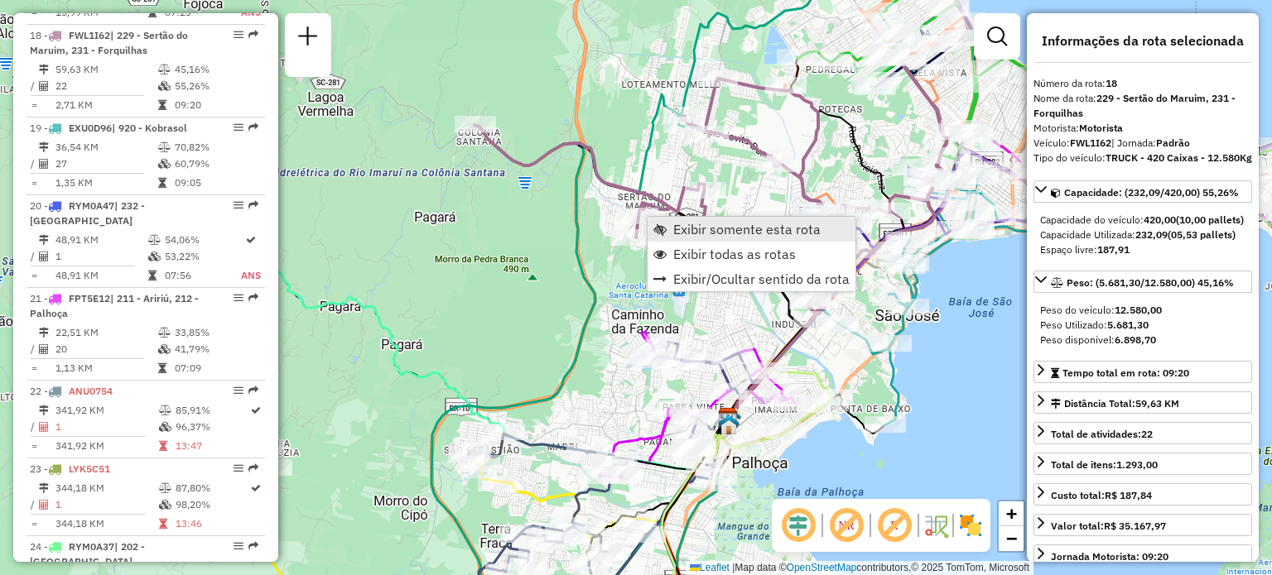
scroll to position [2356, 0]
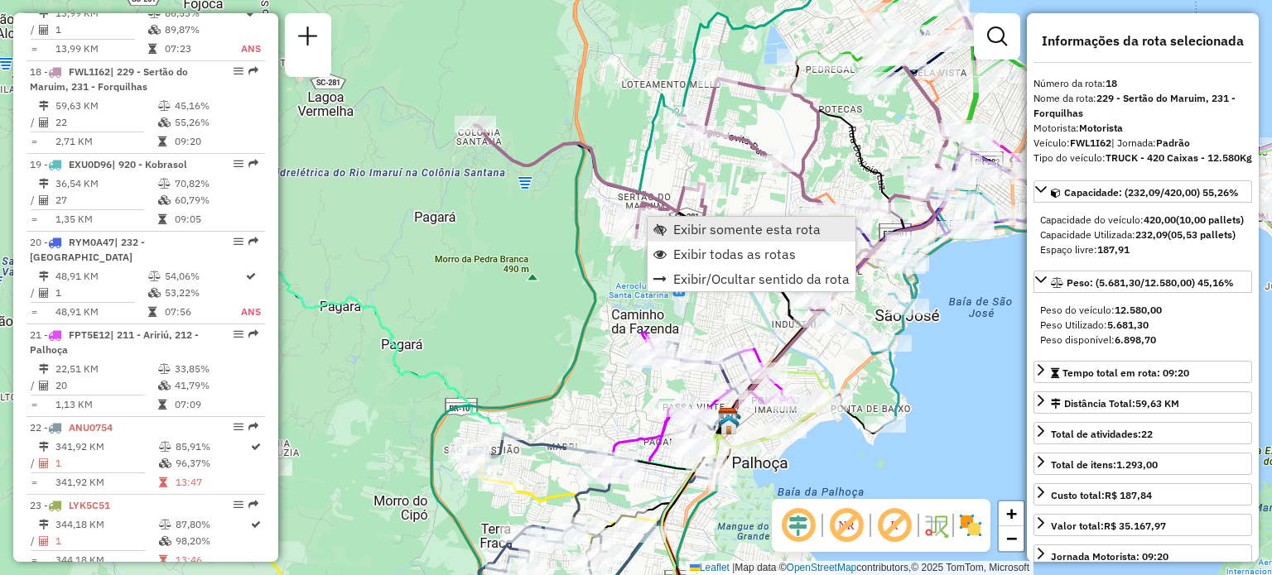
click at [666, 232] on link "Exibir somente esta rota" at bounding box center [751, 229] width 208 height 25
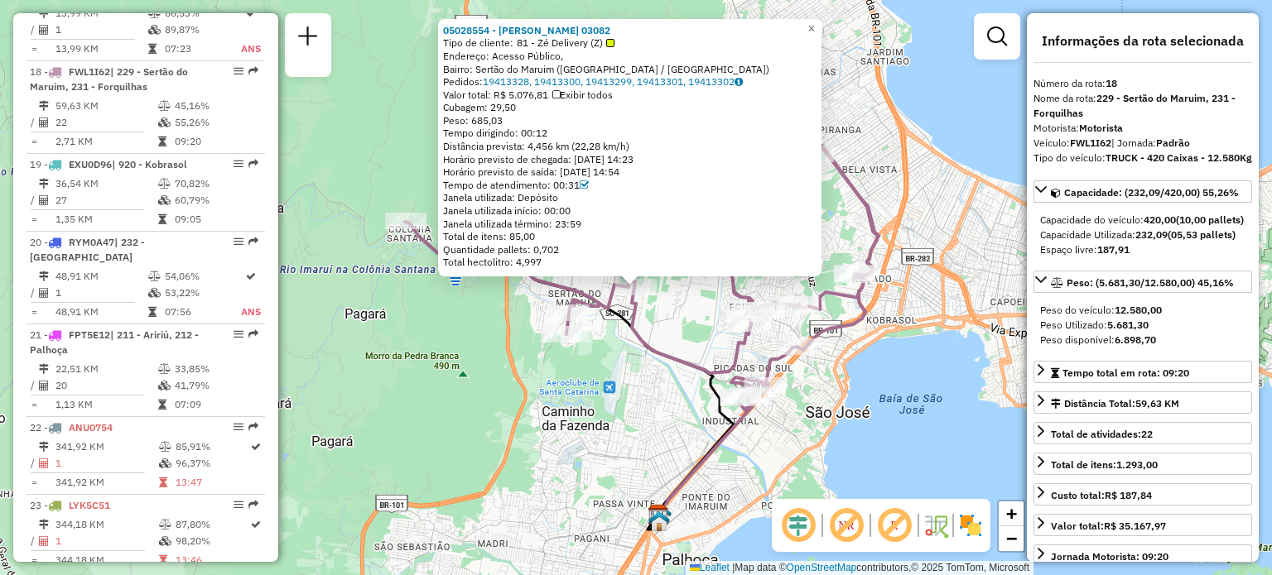
click at [681, 351] on icon at bounding box center [642, 279] width 474 height 266
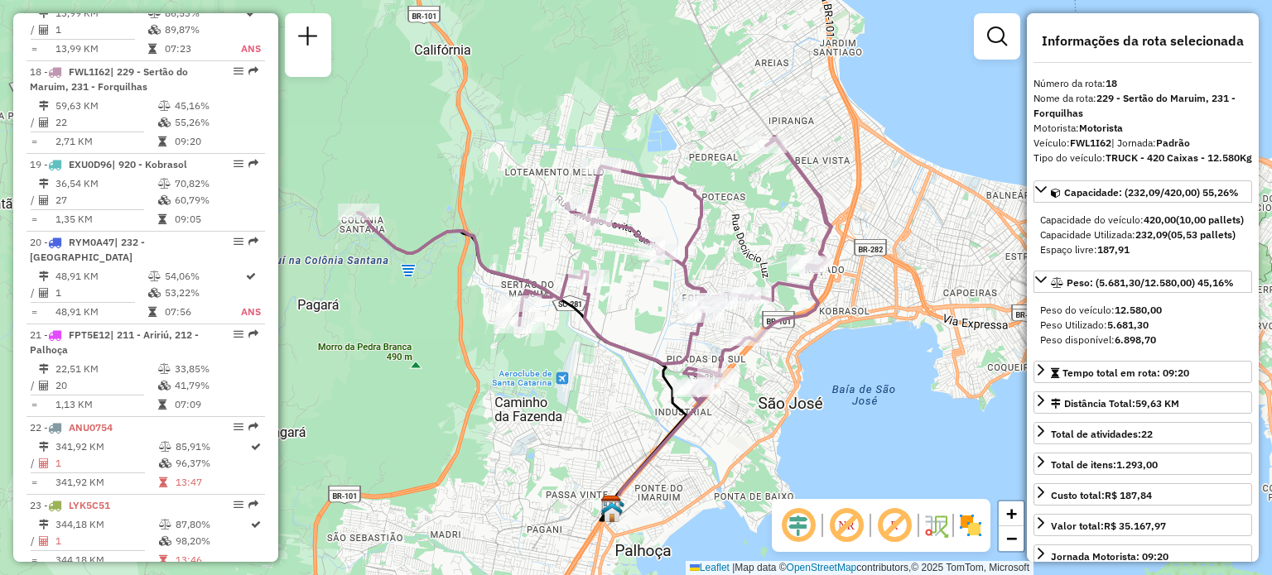
drag, startPoint x: 672, startPoint y: 254, endPoint x: 527, endPoint y: 357, distance: 178.2
click at [527, 357] on div "Janela de atendimento Grade de atendimento Capacidade Transportadoras Veículos …" at bounding box center [636, 287] width 1272 height 575
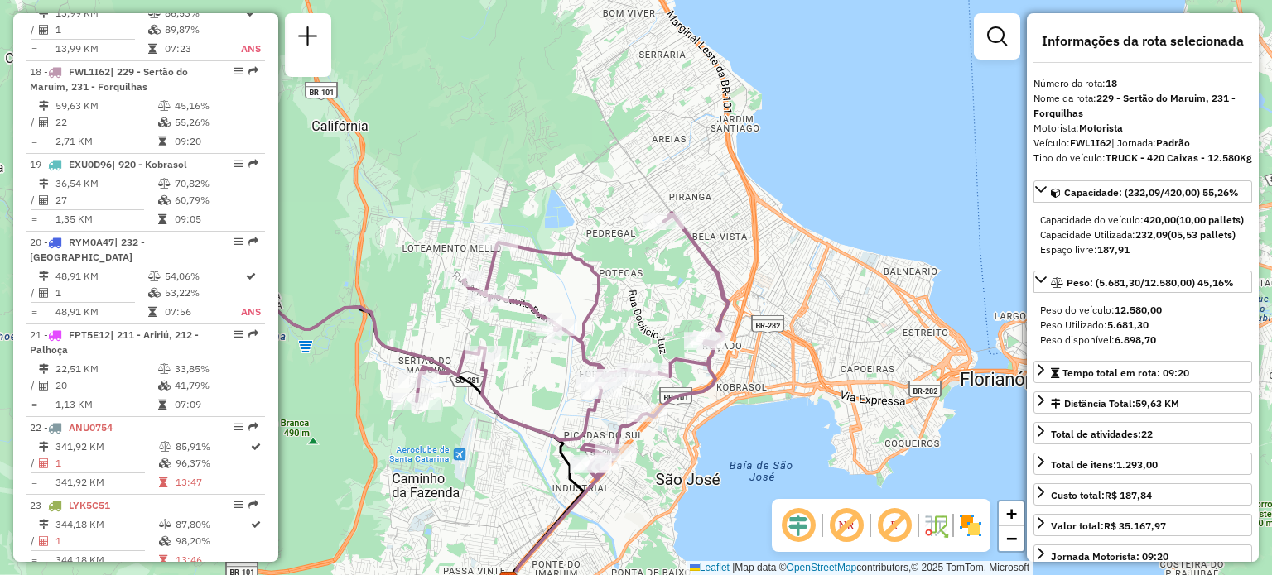
click at [968, 522] on img at bounding box center [970, 525] width 26 height 26
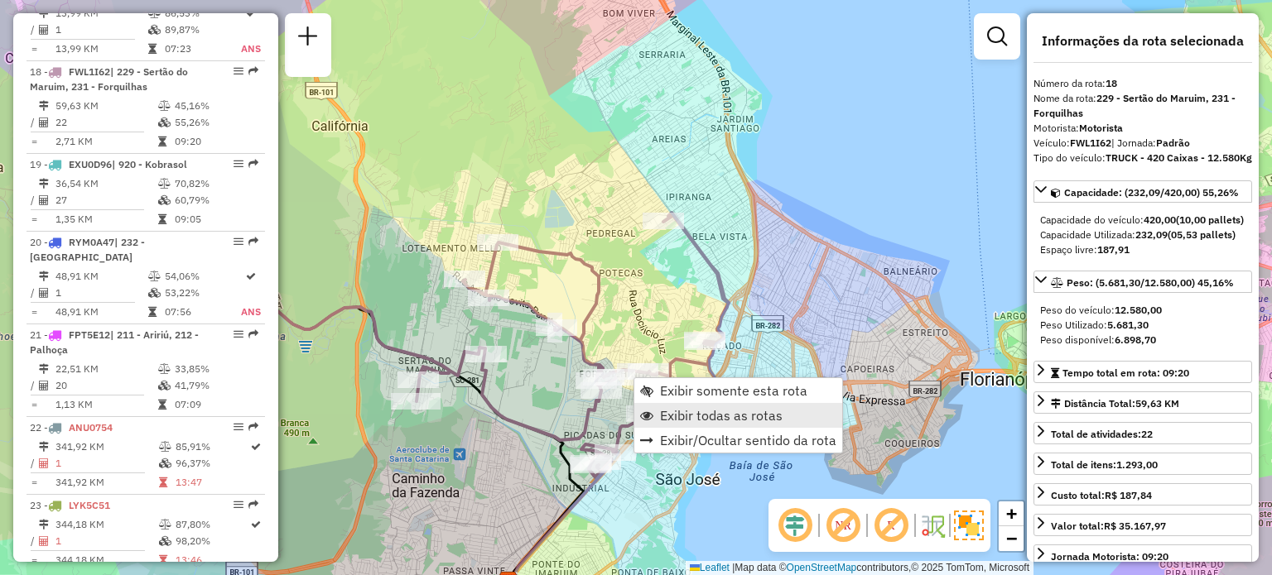
click at [741, 422] on span "Exibir todas as rotas" at bounding box center [721, 415] width 123 height 13
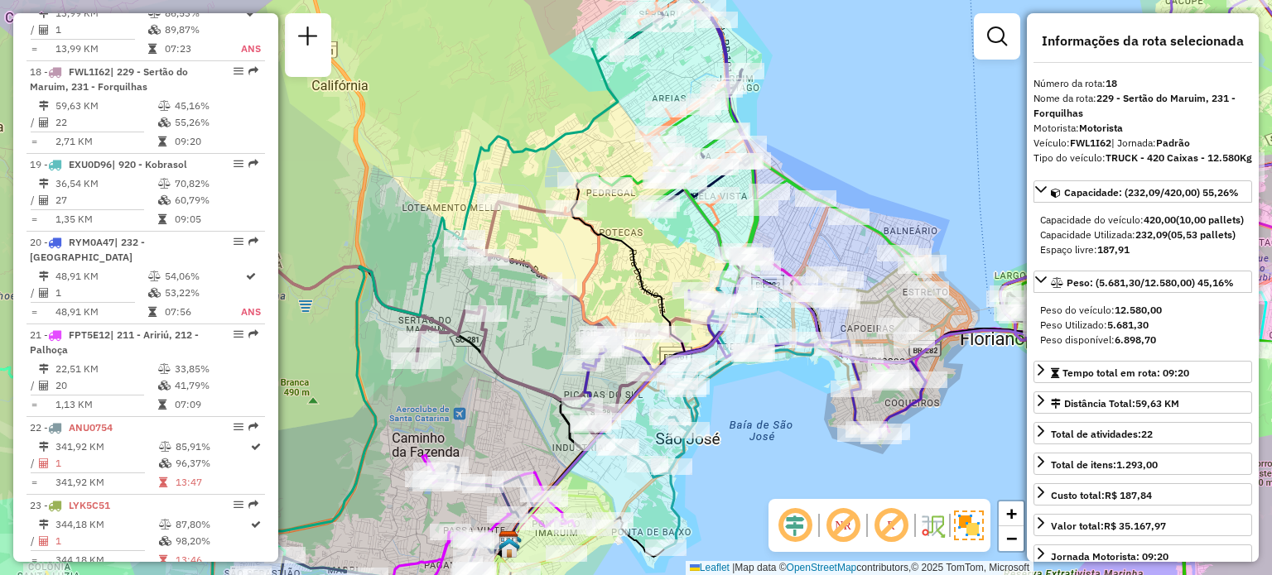
drag, startPoint x: 516, startPoint y: 397, endPoint x: 516, endPoint y: 356, distance: 40.6
click at [516, 356] on div "Janela de atendimento Grade de atendimento Capacidade Transportadoras Veículos …" at bounding box center [636, 287] width 1272 height 575
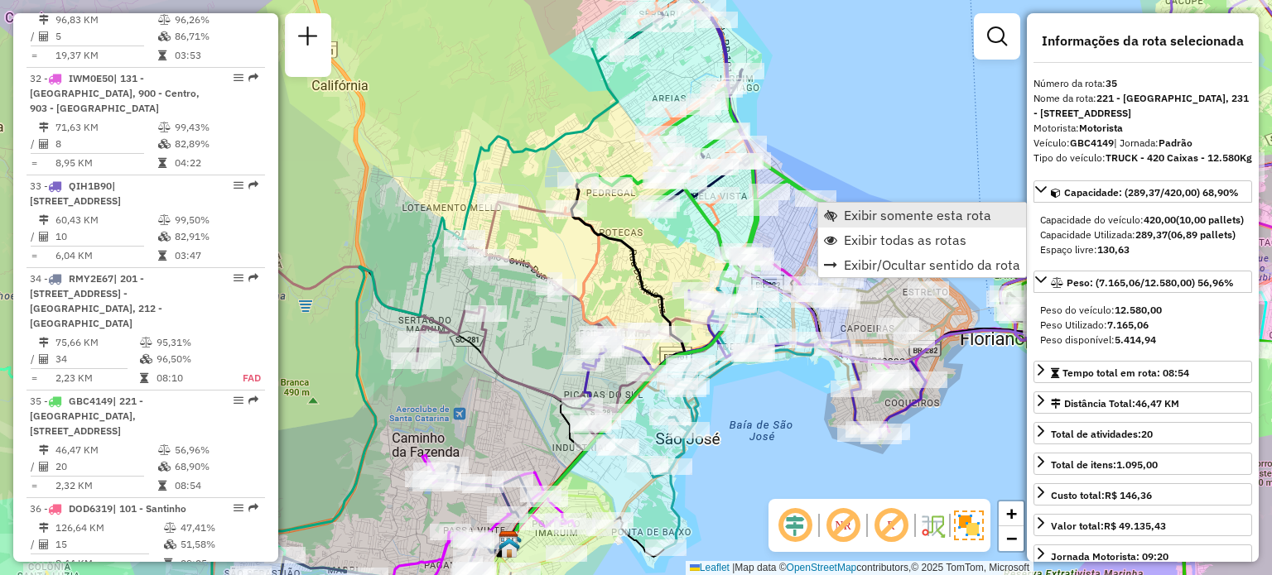
scroll to position [3914, 0]
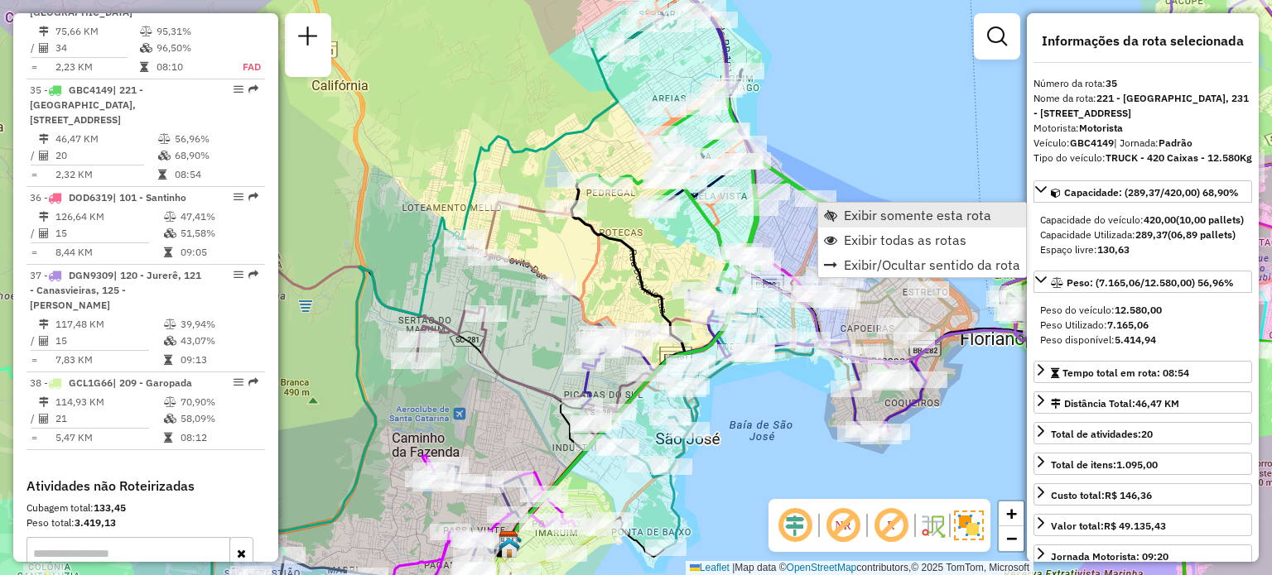
click at [839, 214] on link "Exibir somente esta rota" at bounding box center [922, 215] width 208 height 25
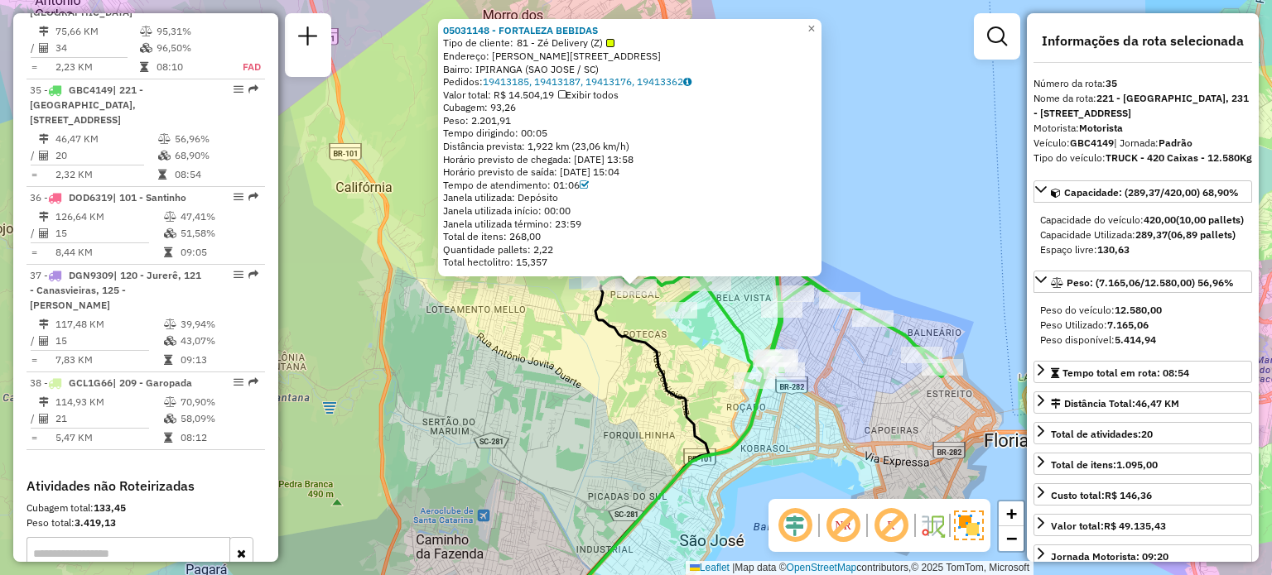
click at [580, 331] on div "05031148 - FORTALEZA BEBIDAS Tipo de cliente: 81 - Zé Delivery (Z) Endereço: Jo…" at bounding box center [636, 287] width 1272 height 575
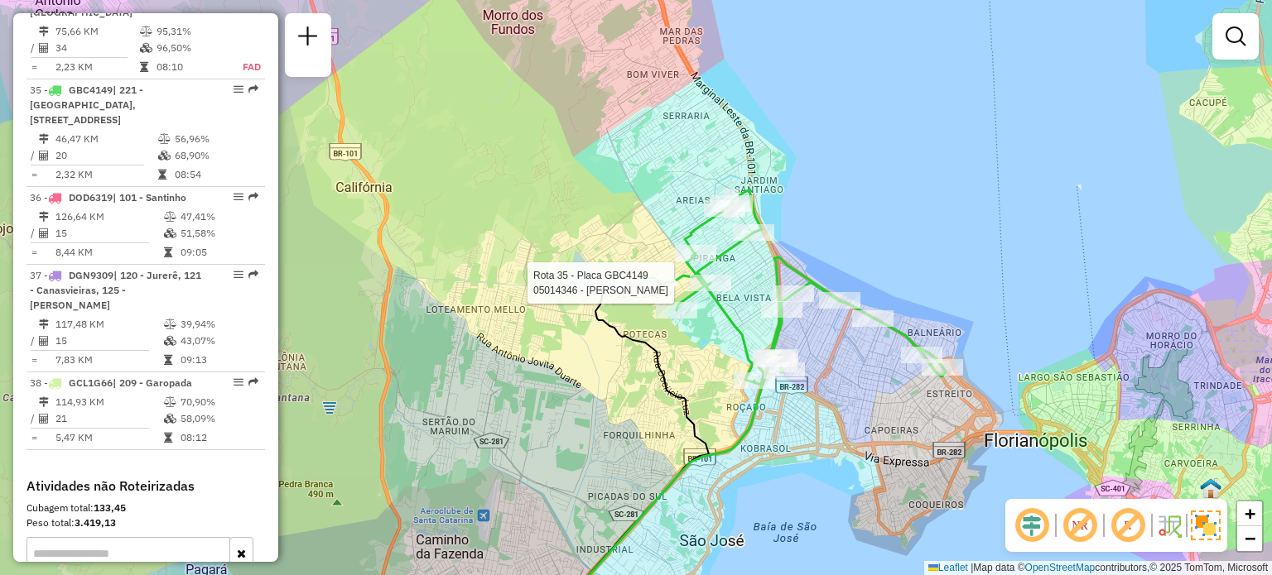
select select "**********"
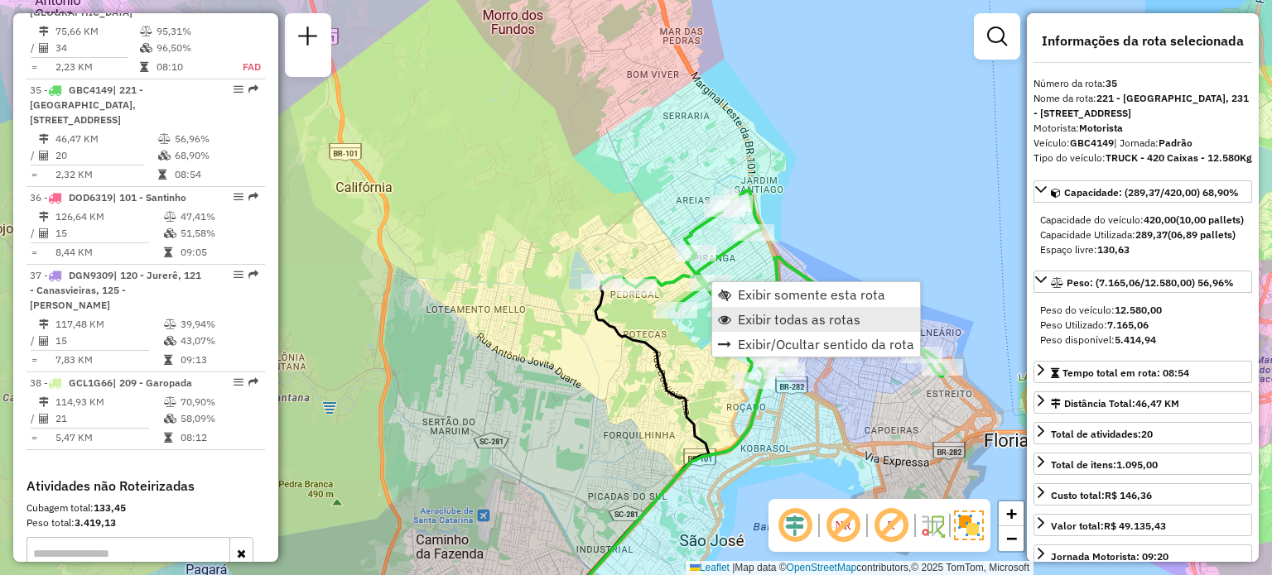
click at [726, 315] on span "Exibir todas as rotas" at bounding box center [724, 319] width 13 height 13
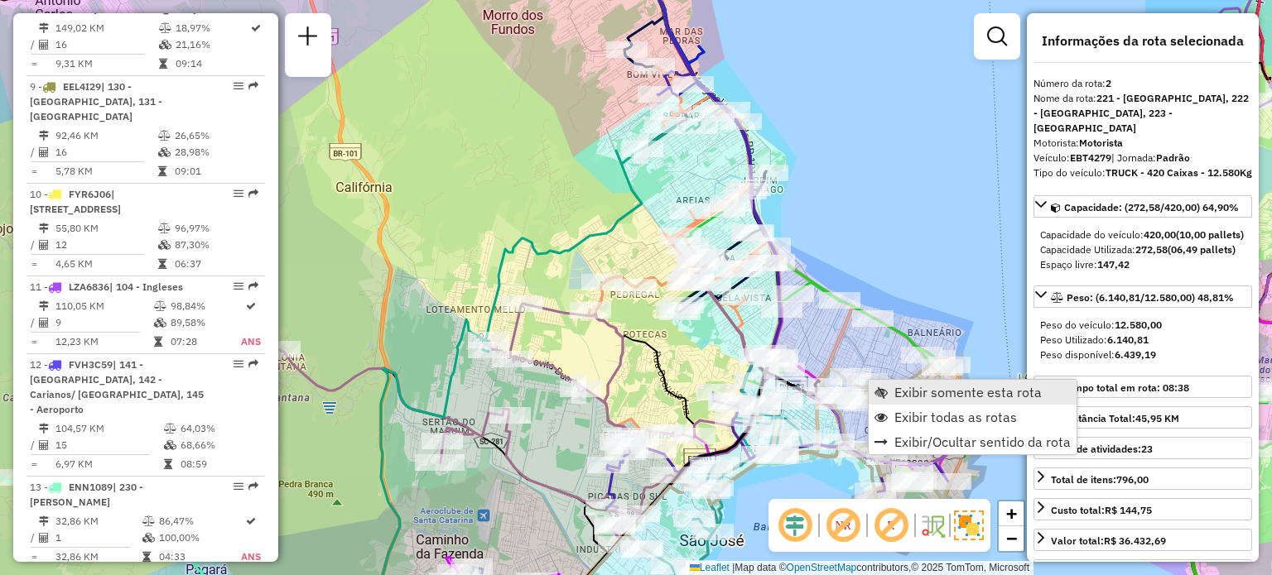
scroll to position [755, 0]
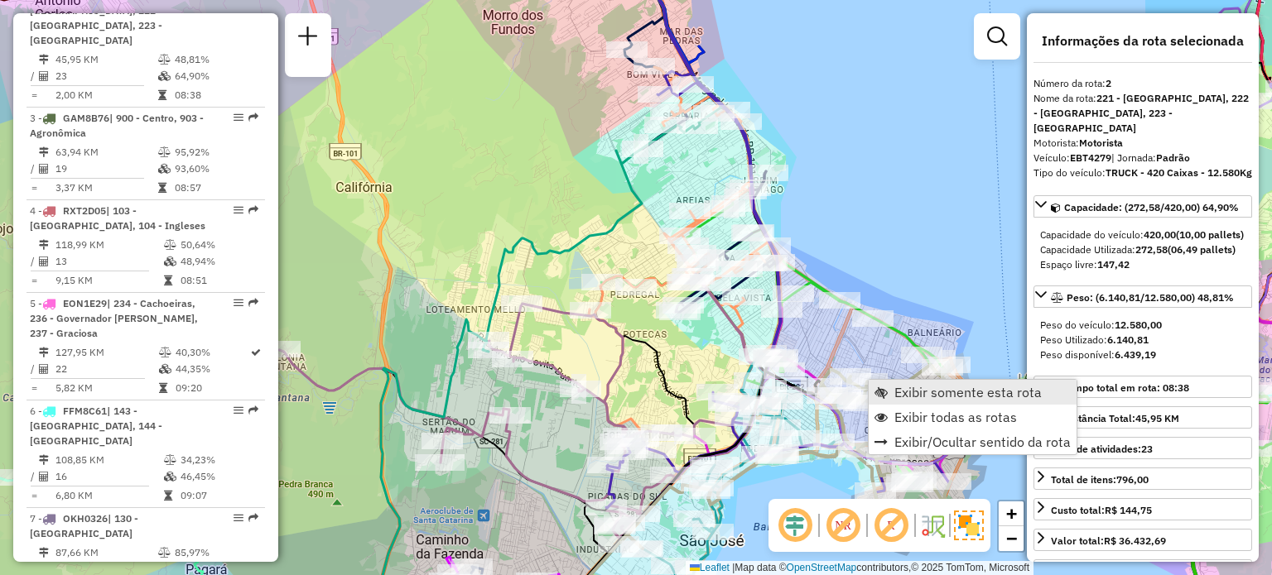
click at [884, 382] on link "Exibir somente esta rota" at bounding box center [972, 392] width 208 height 25
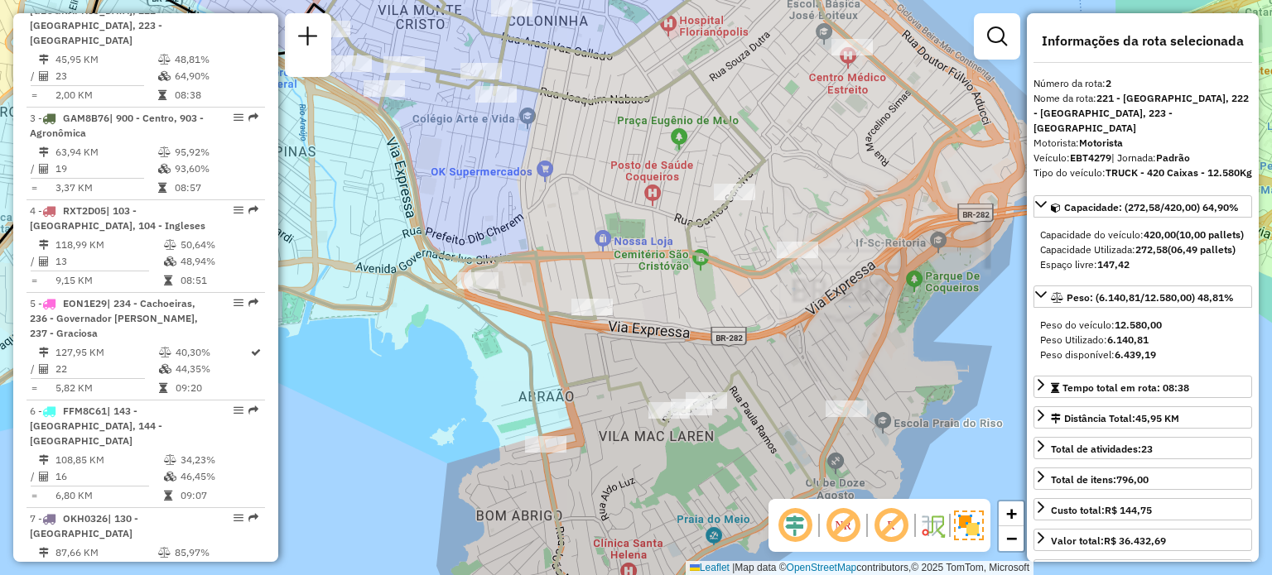
drag, startPoint x: 830, startPoint y: 361, endPoint x: 778, endPoint y: 323, distance: 63.9
click at [774, 304] on div "Janela de atendimento Grade de atendimento Capacidade Transportadoras Veículos …" at bounding box center [636, 287] width 1272 height 575
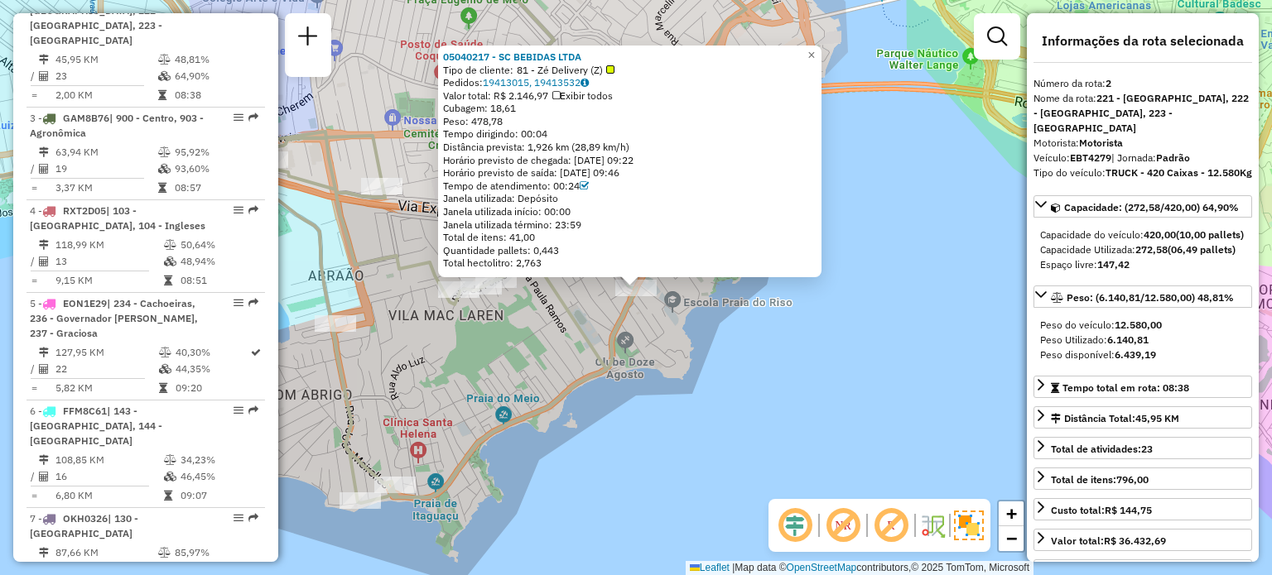
click at [767, 377] on div "05040217 - SC BEBIDAS LTDA Tipo de cliente: 81 - Zé Delivery (Z) Pedidos: 19413…" at bounding box center [636, 287] width 1272 height 575
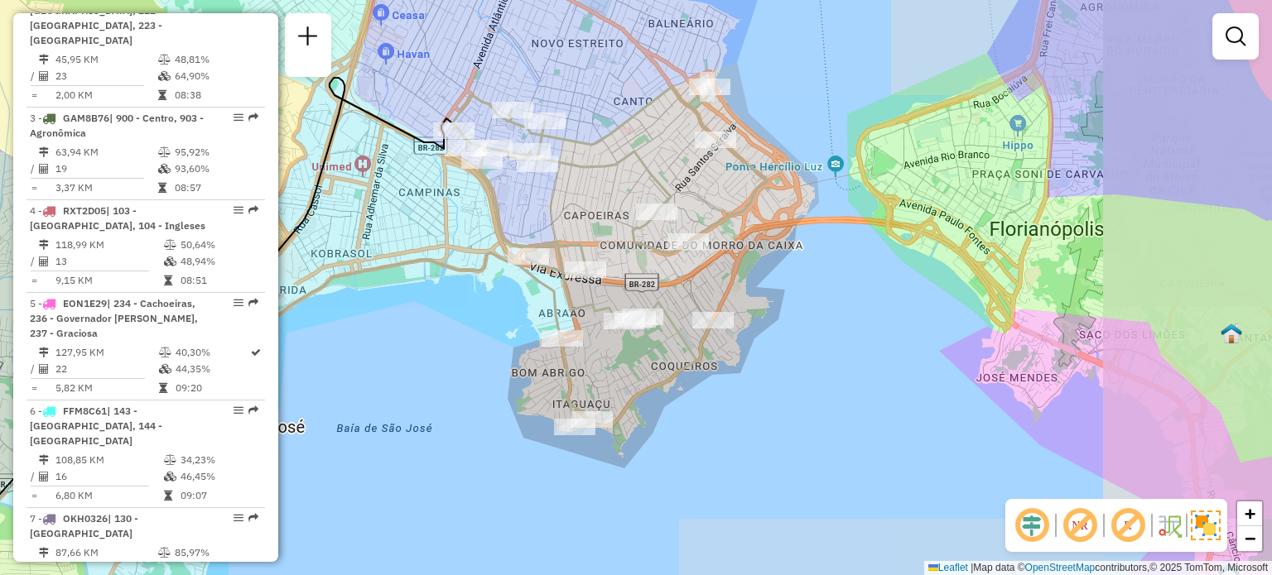
drag, startPoint x: 740, startPoint y: 221, endPoint x: 764, endPoint y: 264, distance: 49.3
click at [764, 264] on div "Janela de atendimento Grade de atendimento Capacidade Transportadoras Veículos …" at bounding box center [636, 287] width 1272 height 575
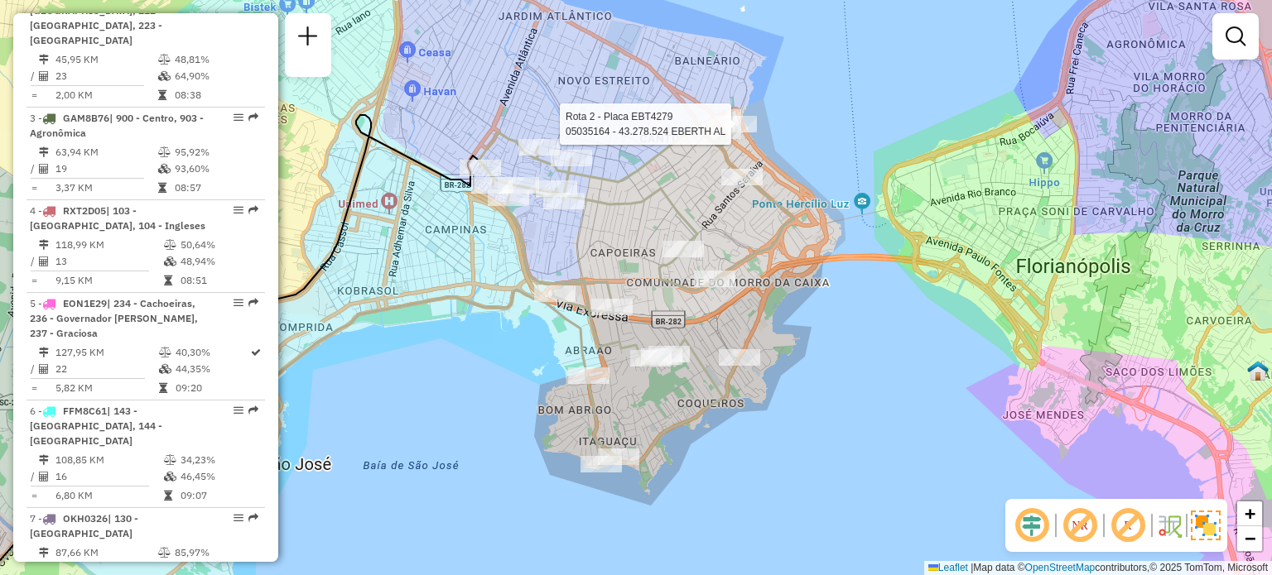
select select "**********"
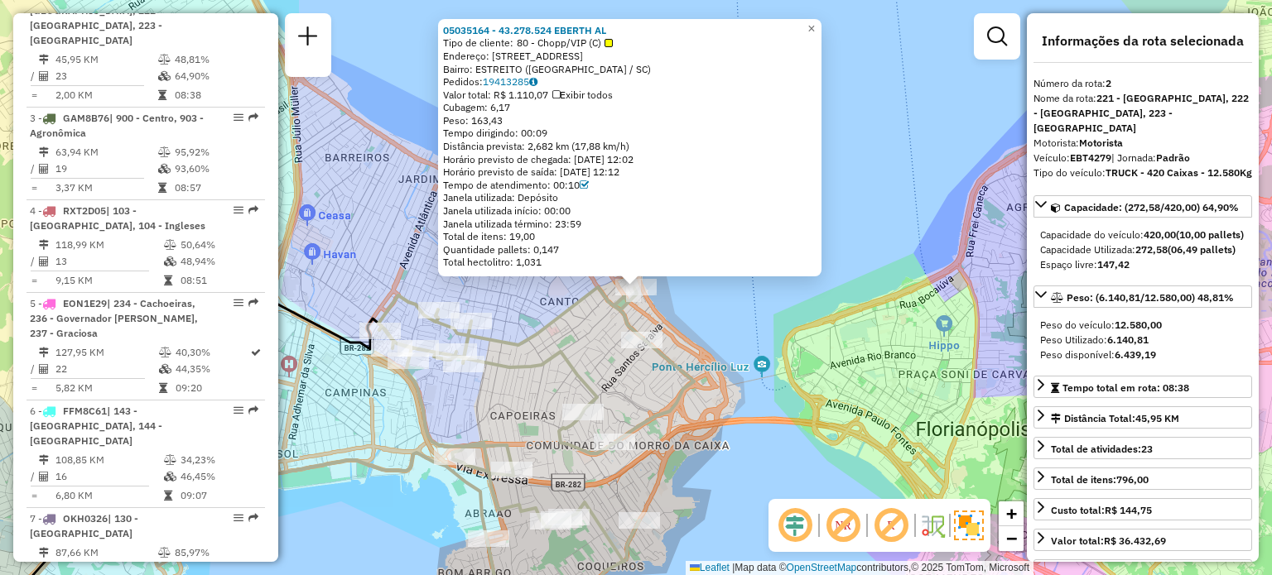
click at [567, 354] on icon at bounding box center [342, 460] width 703 height 346
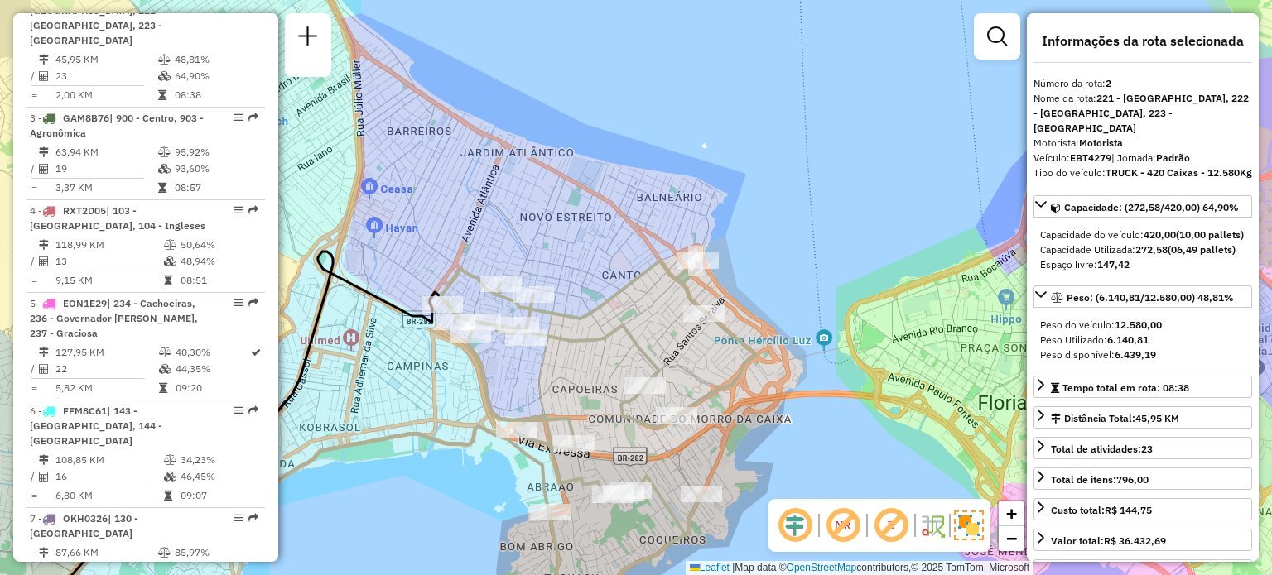
drag, startPoint x: 546, startPoint y: 367, endPoint x: 745, endPoint y: 289, distance: 214.2
click at [743, 291] on icon at bounding box center [404, 434] width 703 height 346
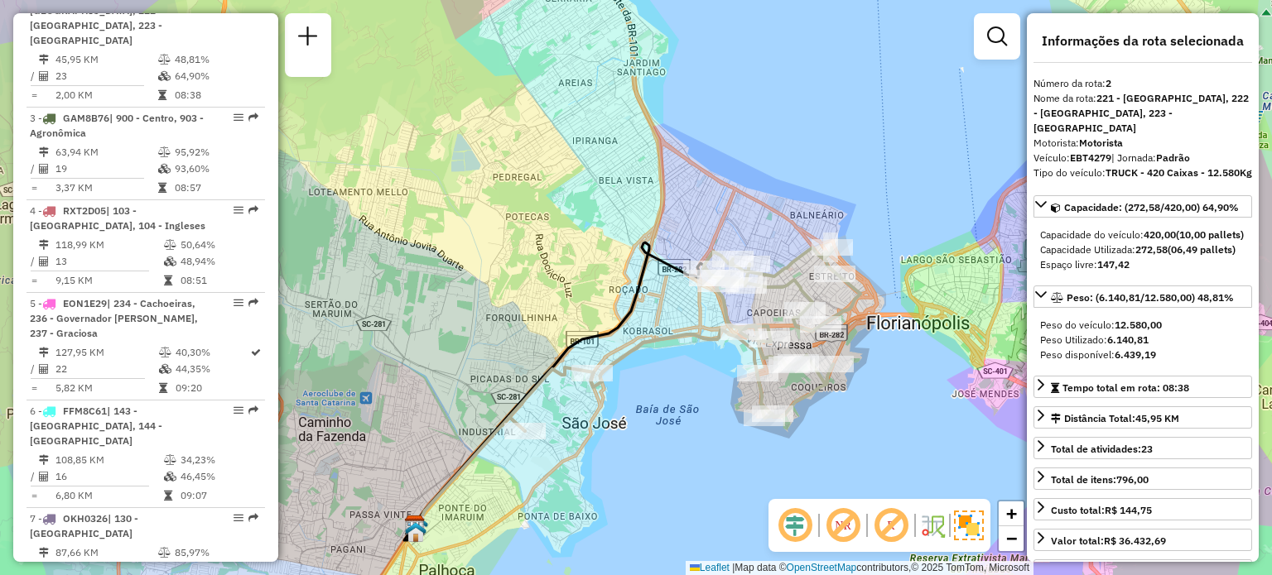
drag, startPoint x: 628, startPoint y: 169, endPoint x: 695, endPoint y: 174, distance: 68.1
click at [695, 174] on div "Janela de atendimento Grade de atendimento Capacidade Transportadoras Veículos …" at bounding box center [636, 287] width 1272 height 575
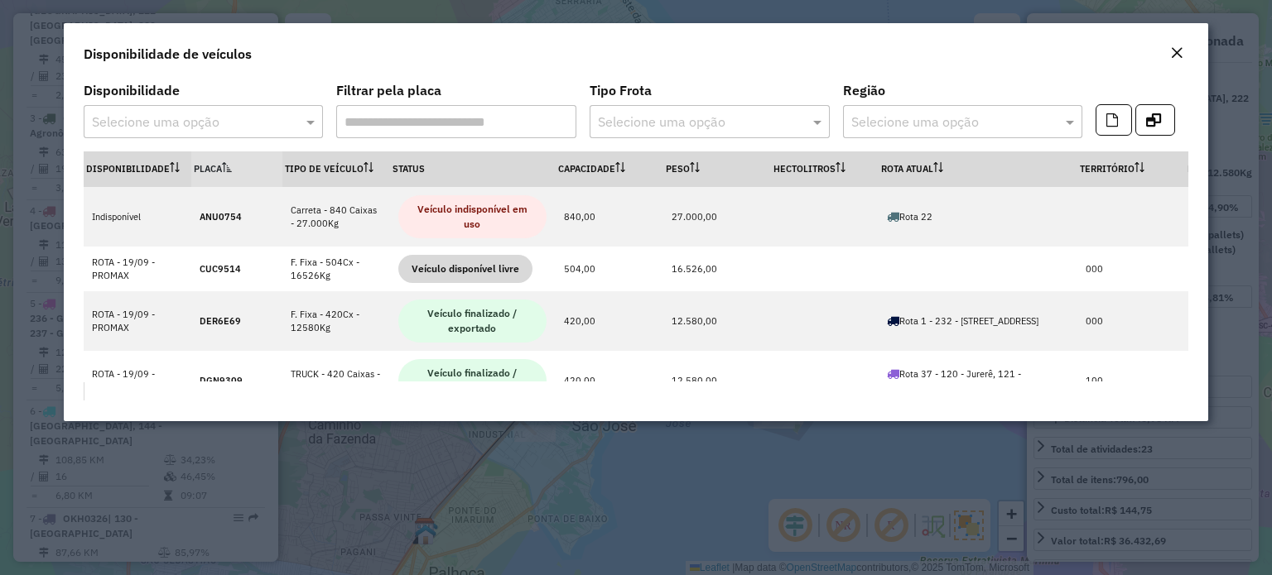
click at [1174, 53] on em "Close" at bounding box center [1176, 52] width 13 height 13
